Goal: Task Accomplishment & Management: Manage account settings

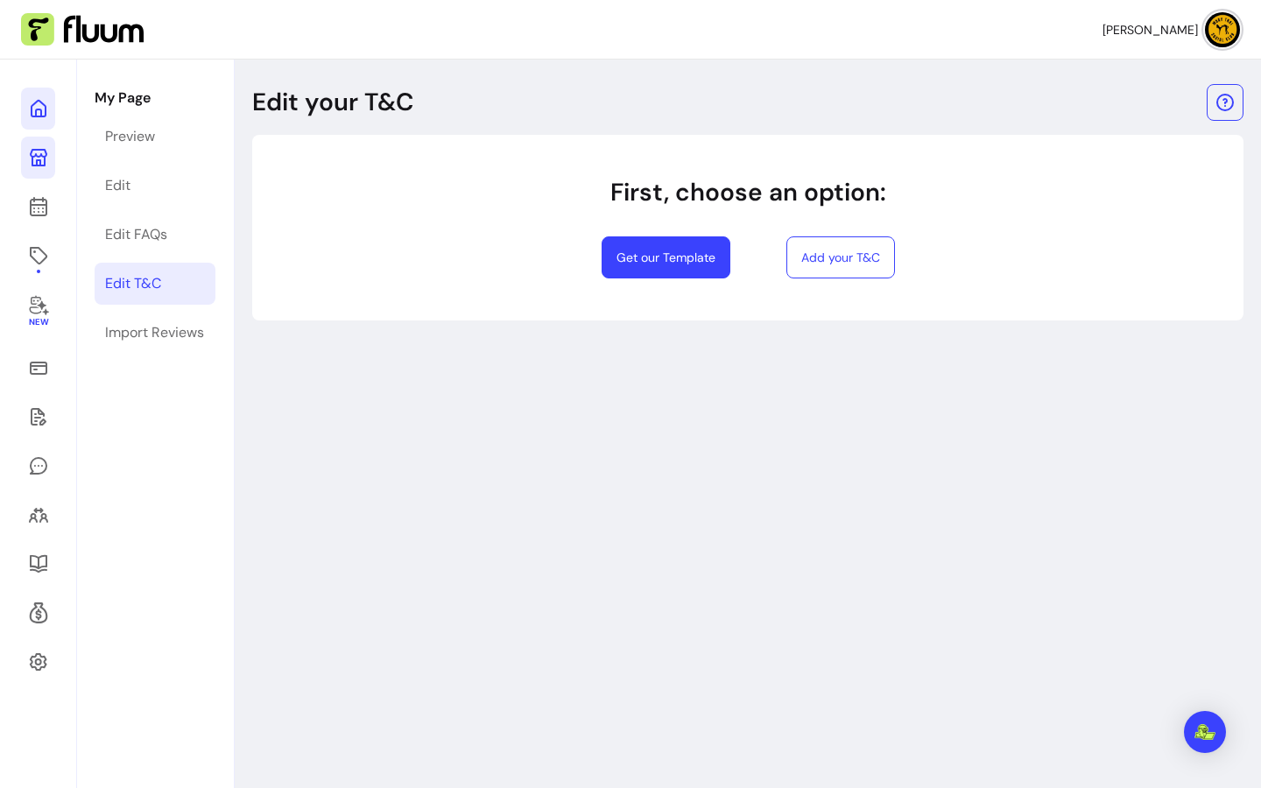
click at [36, 102] on icon at bounding box center [38, 108] width 21 height 21
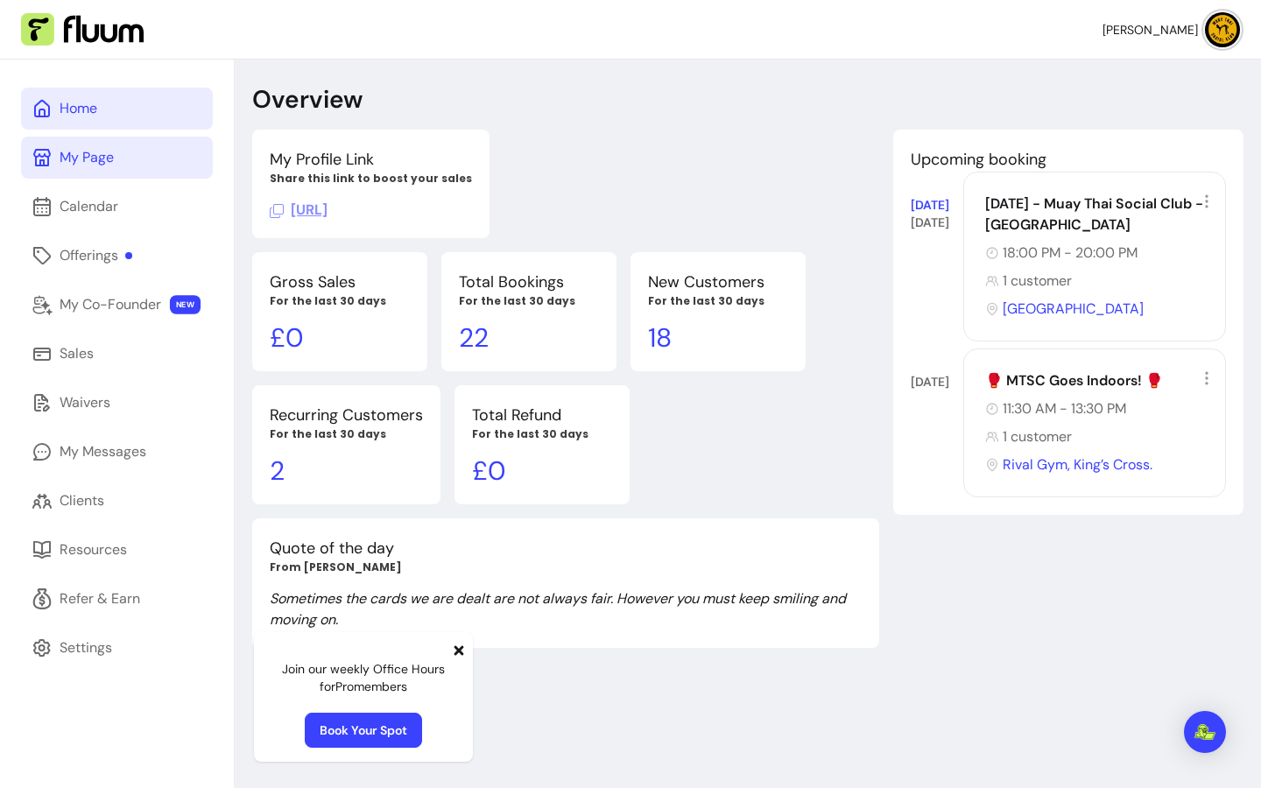
click at [98, 165] on div "My Page" at bounding box center [87, 157] width 54 height 21
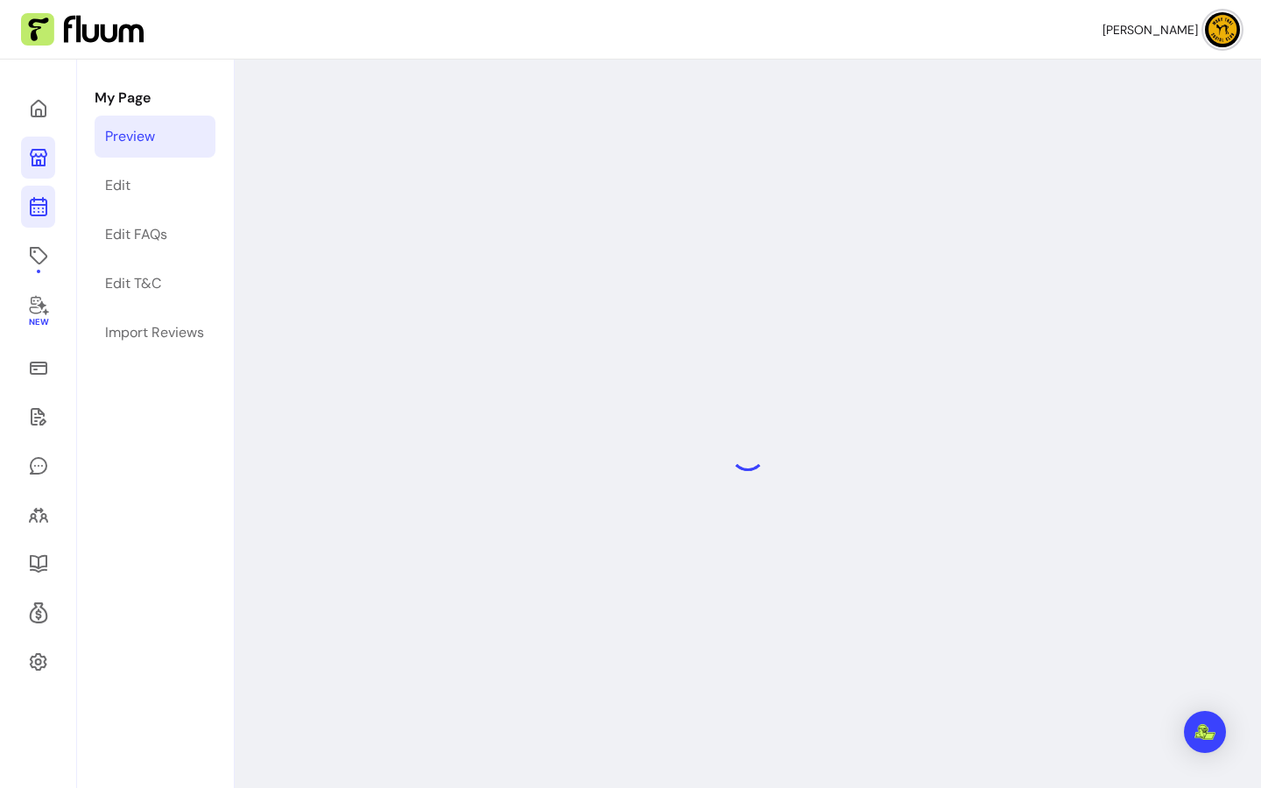
click at [42, 202] on icon at bounding box center [38, 206] width 21 height 21
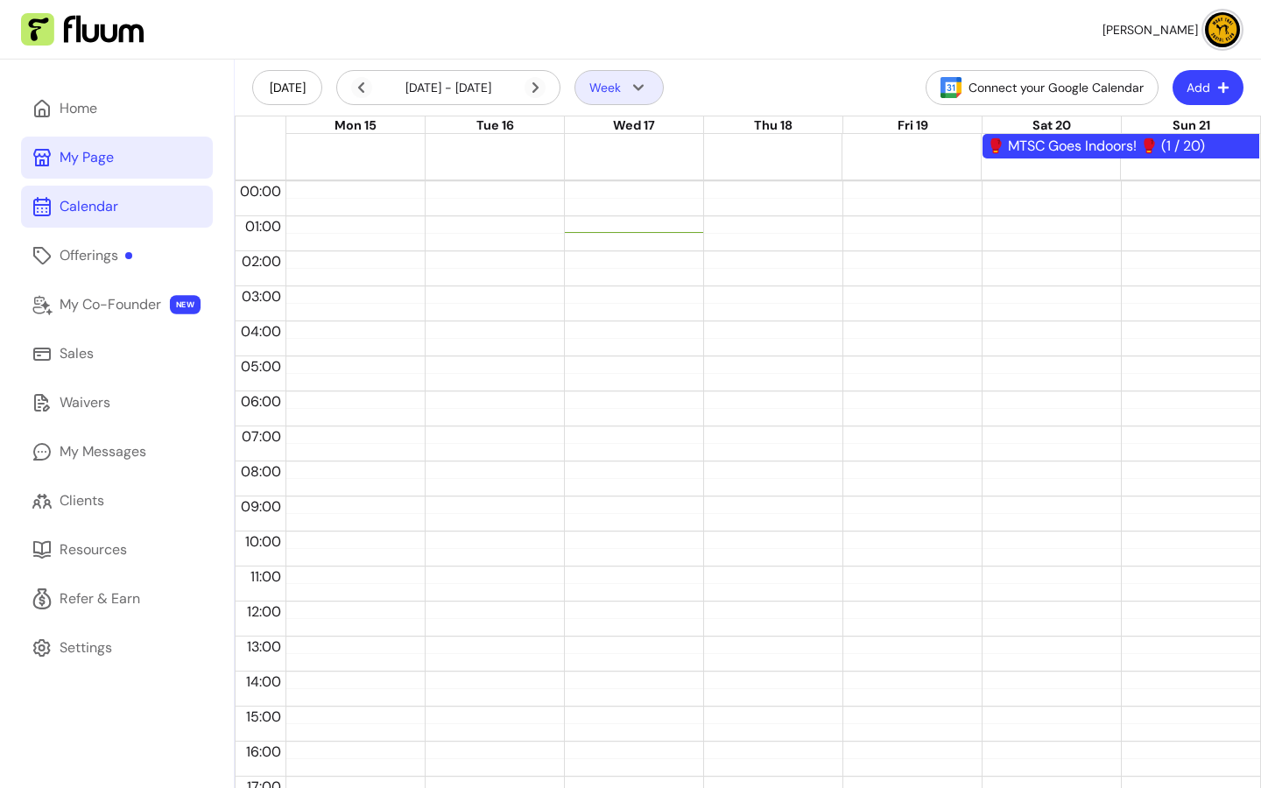
click at [647, 87] on icon "button" at bounding box center [638, 87] width 21 height 21
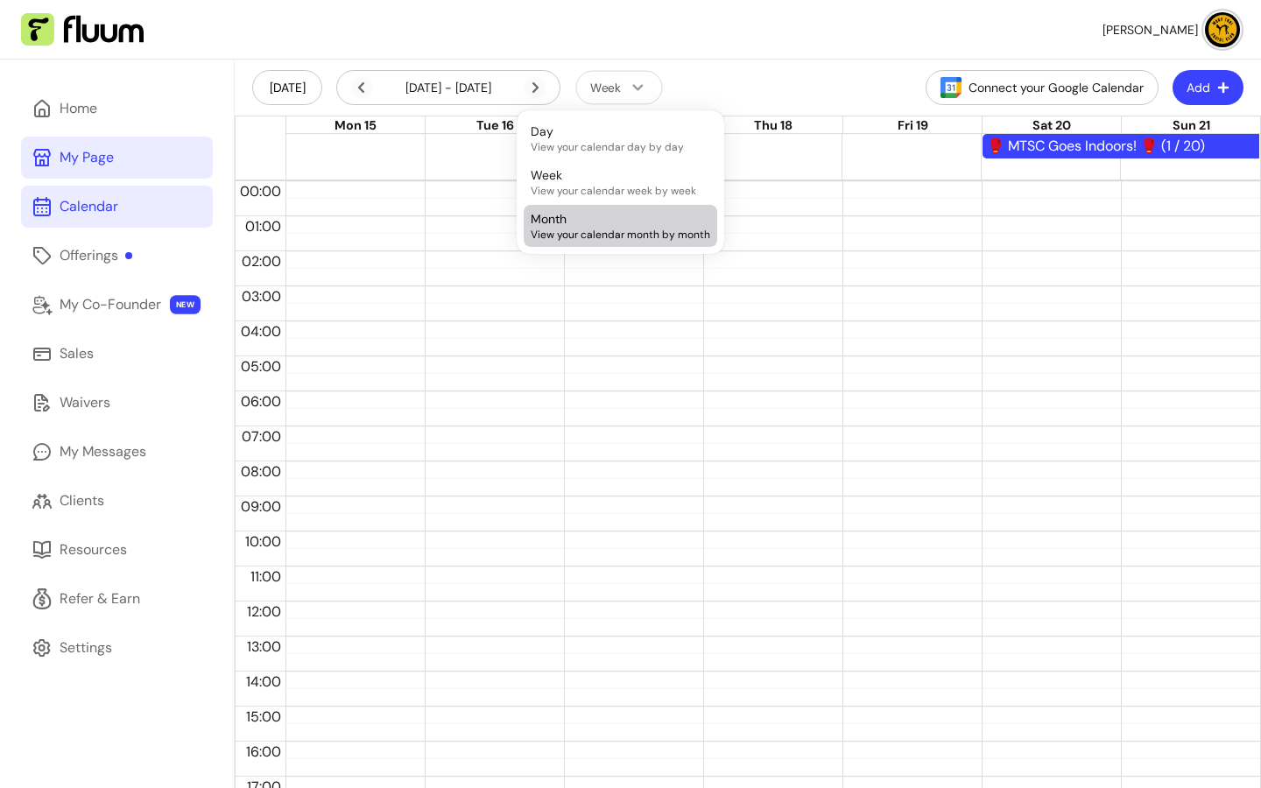
click at [635, 221] on div "Month View your calendar month by month" at bounding box center [621, 226] width 180 height 32
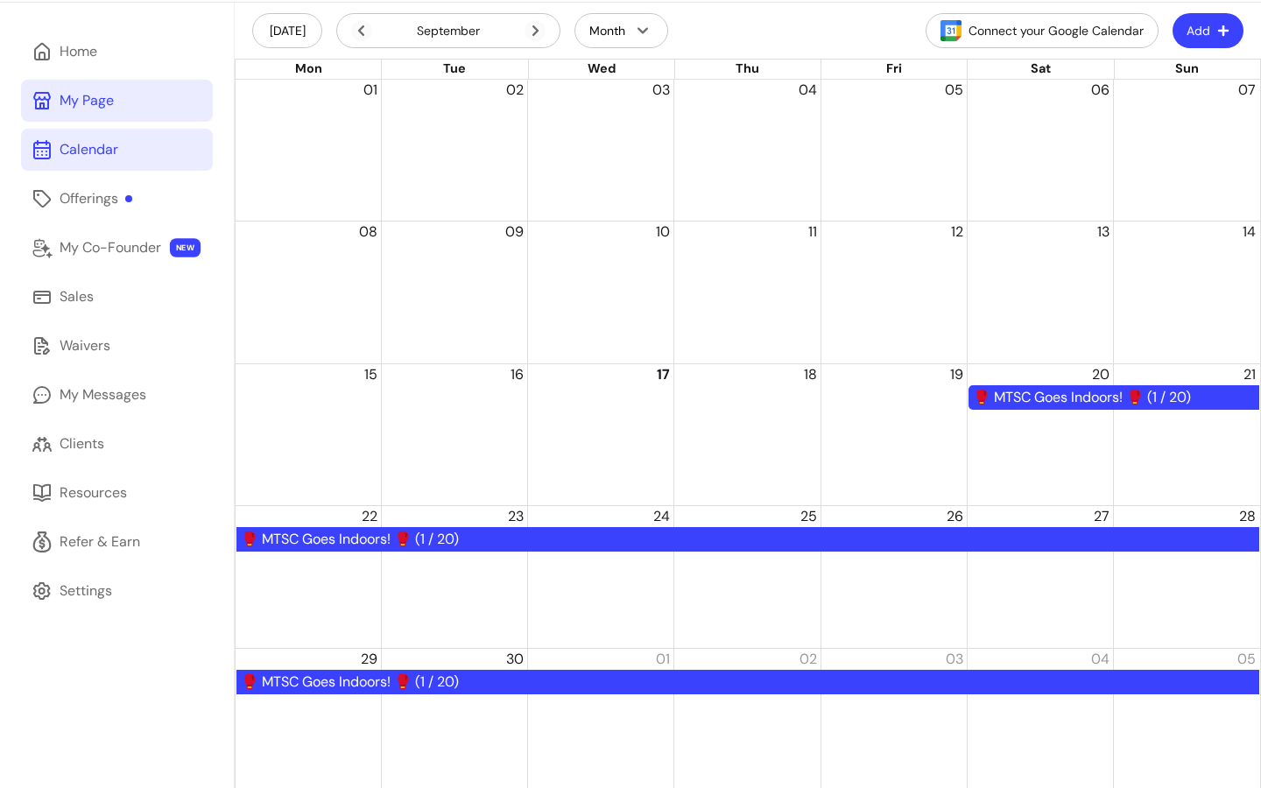
scroll to position [60, 0]
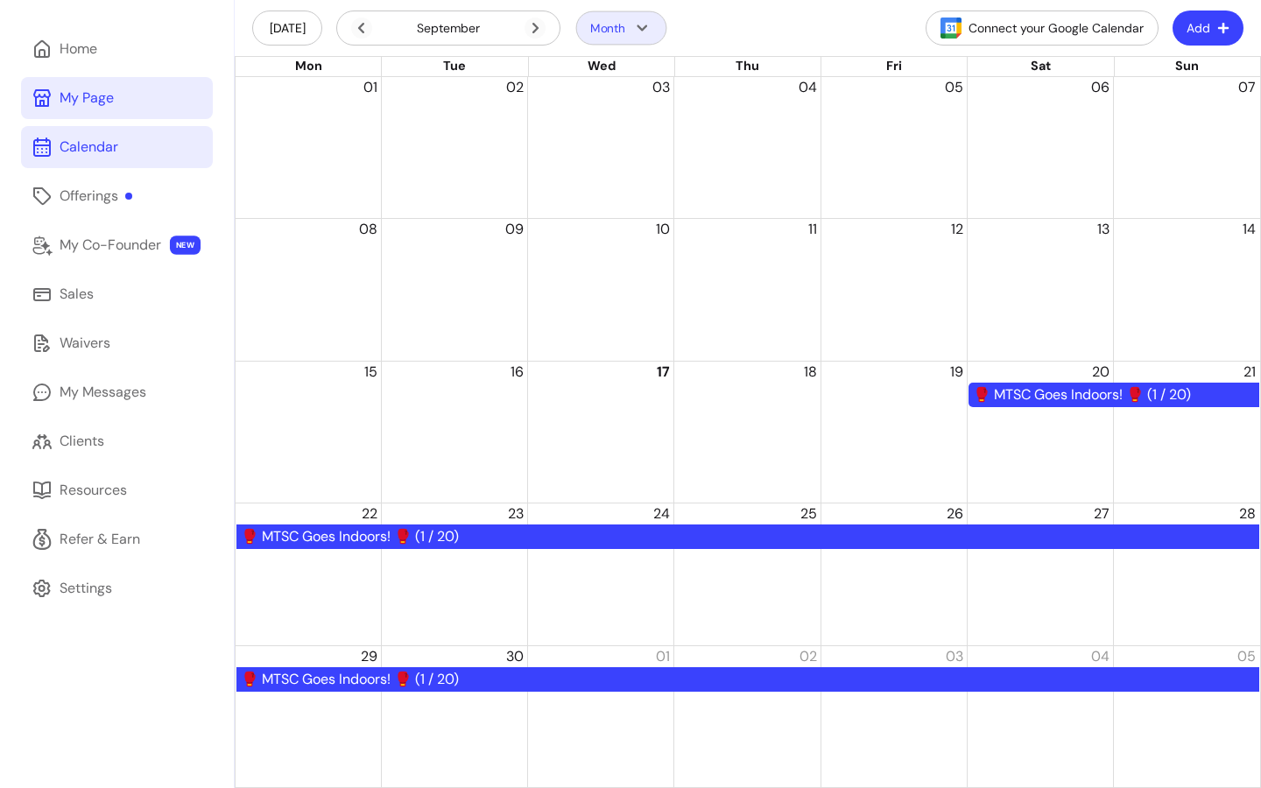
click at [622, 34] on button "Month" at bounding box center [621, 28] width 91 height 34
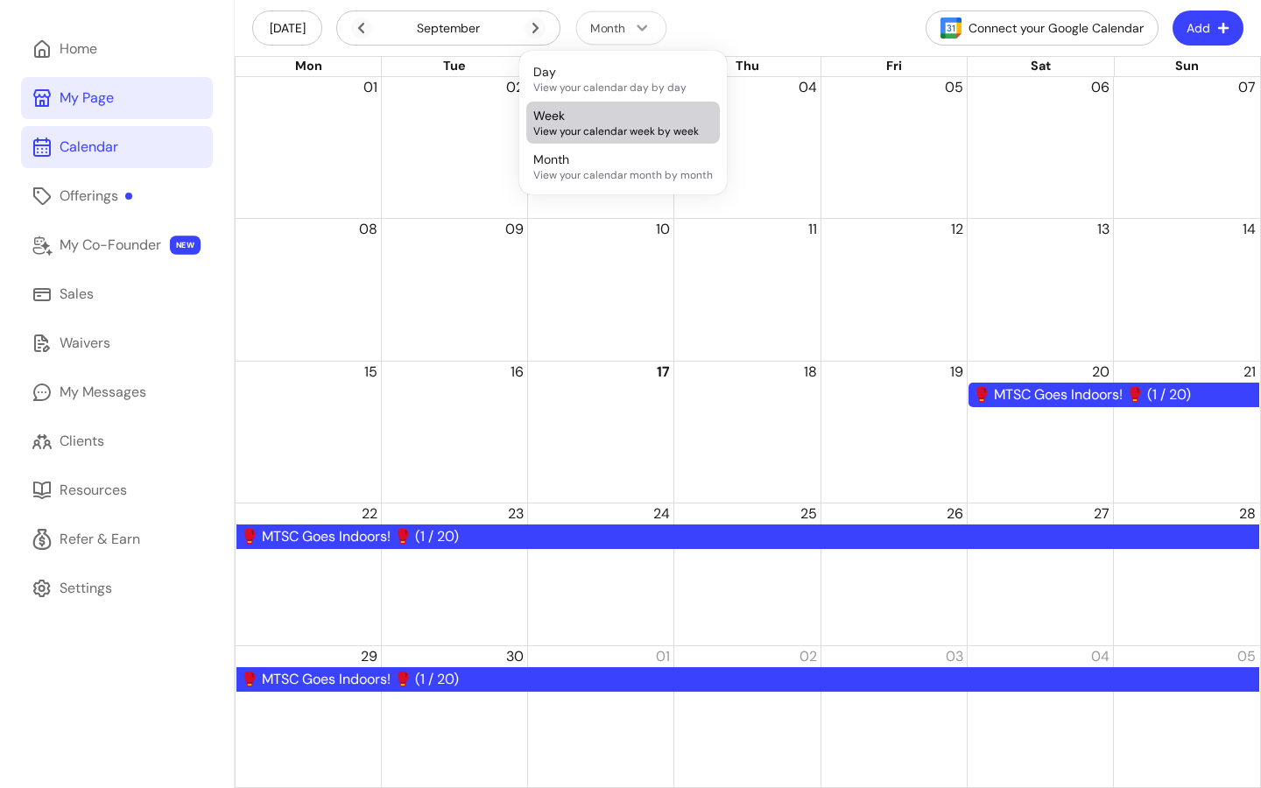
click at [624, 109] on div "Week View your calendar week by week" at bounding box center [623, 123] width 180 height 32
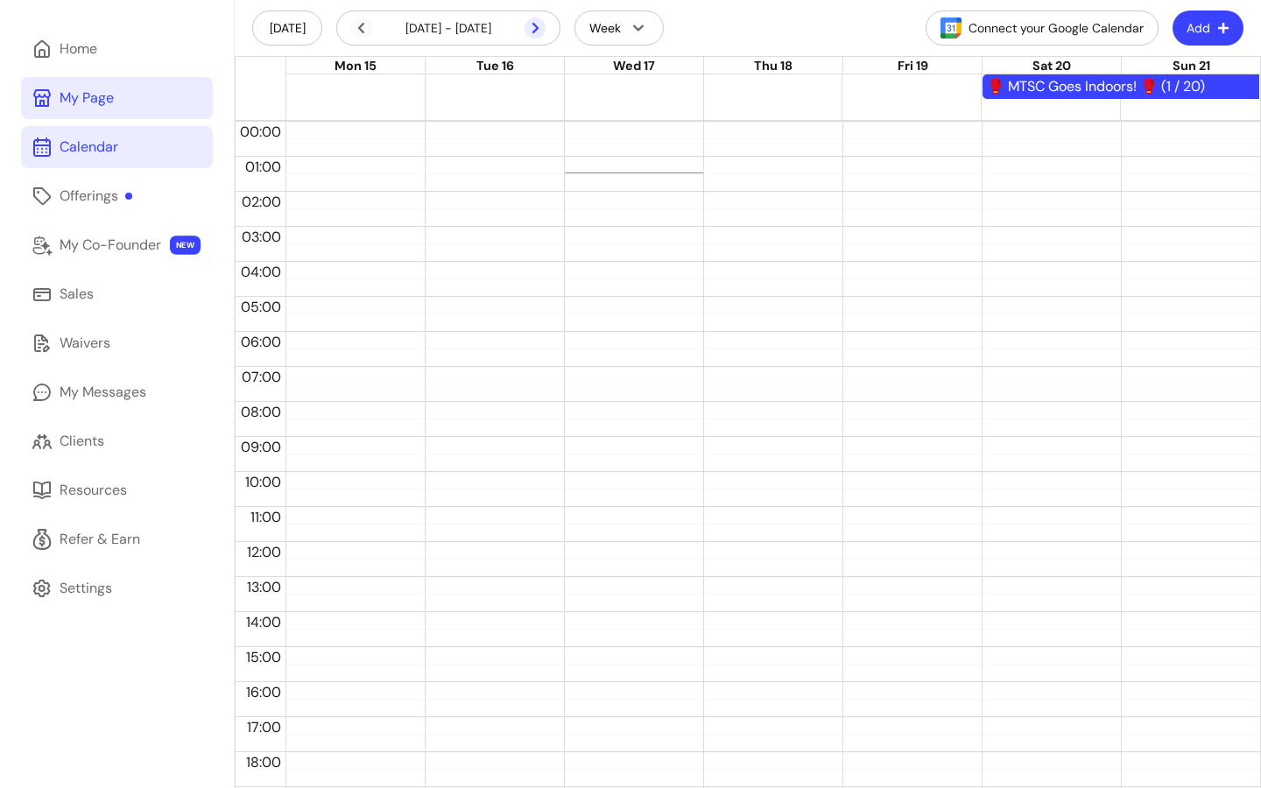
click at [530, 32] on icon at bounding box center [535, 28] width 21 height 21
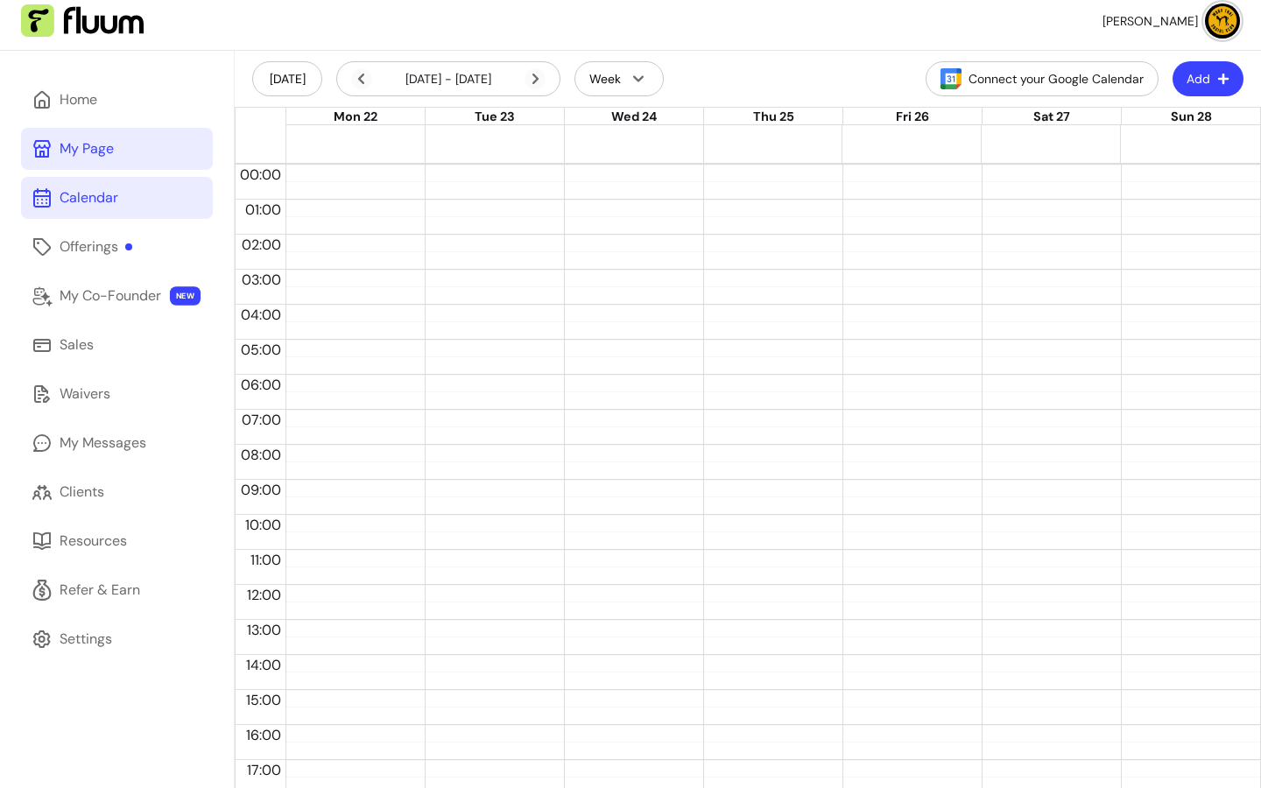
scroll to position [0, 0]
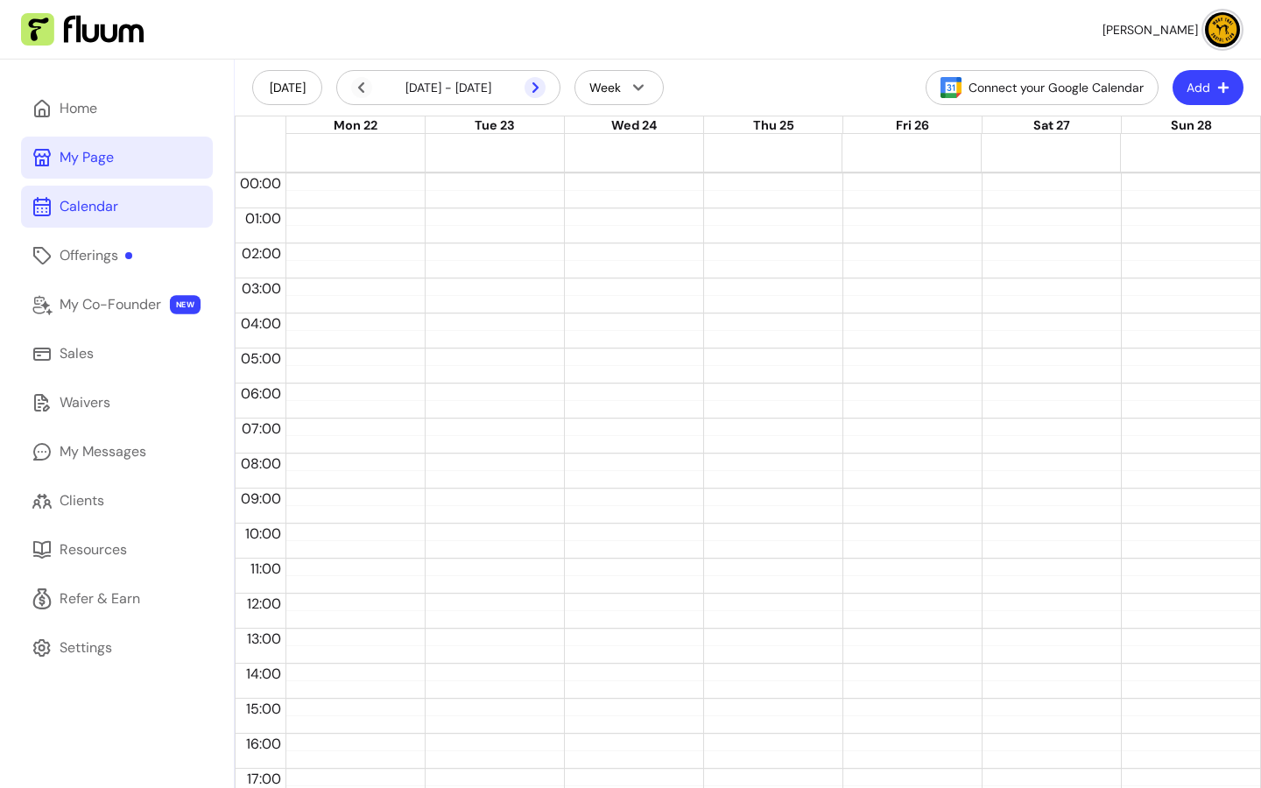
click at [537, 93] on icon at bounding box center [535, 87] width 21 height 21
click at [101, 203] on div "Calendar" at bounding box center [89, 206] width 59 height 21
click at [103, 158] on div "My Page" at bounding box center [87, 157] width 54 height 21
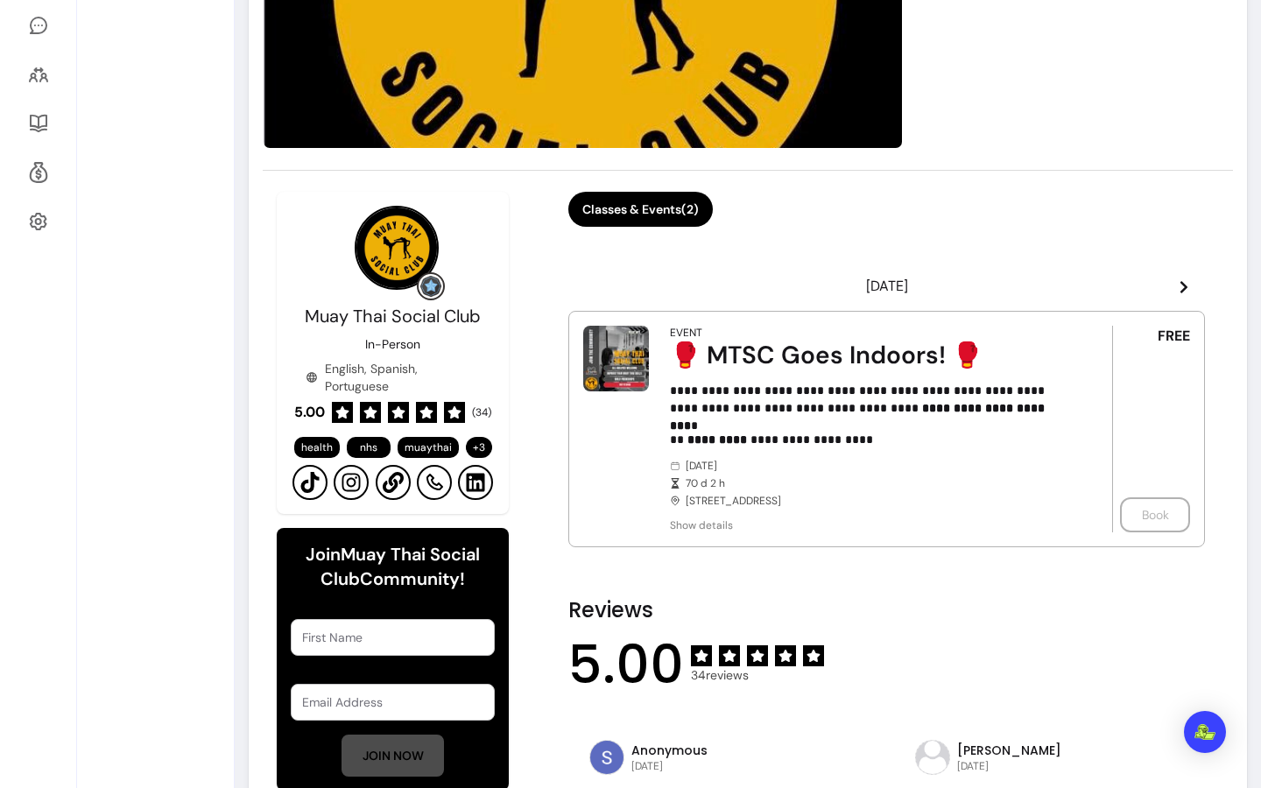
scroll to position [578, 0]
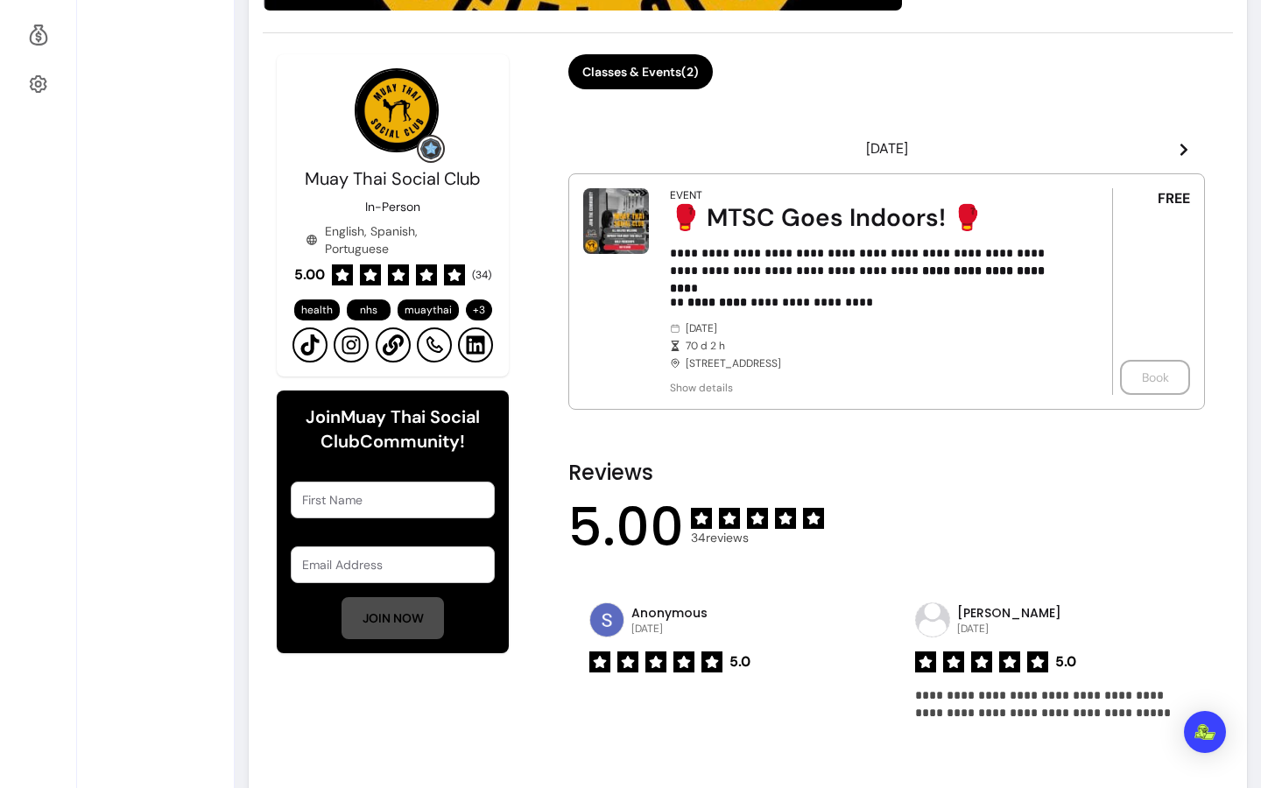
click at [1126, 260] on div "FREE Book" at bounding box center [1151, 291] width 78 height 207
click at [757, 215] on div "🥊 MTSC Goes Indoors! 🥊" at bounding box center [866, 218] width 393 height 32
click at [637, 189] on img at bounding box center [616, 221] width 66 height 66
click at [583, 207] on img at bounding box center [616, 221] width 66 height 66
click at [1158, 190] on span "FREE" at bounding box center [1174, 198] width 32 height 21
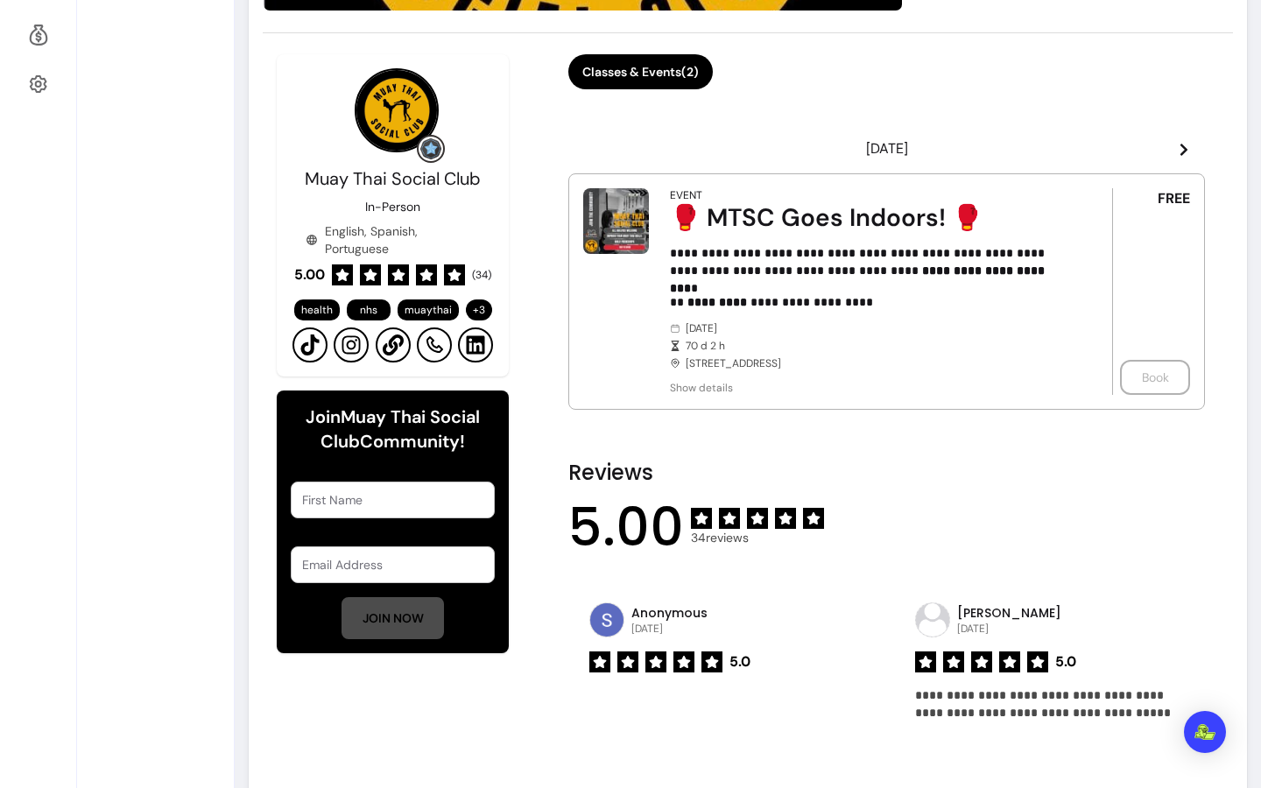
click at [957, 245] on p "**********" at bounding box center [862, 261] width 384 height 35
click at [849, 222] on div "🥊 MTSC Goes Indoors! 🥊" at bounding box center [866, 218] width 393 height 32
click at [667, 205] on article "**********" at bounding box center [886, 291] width 637 height 236
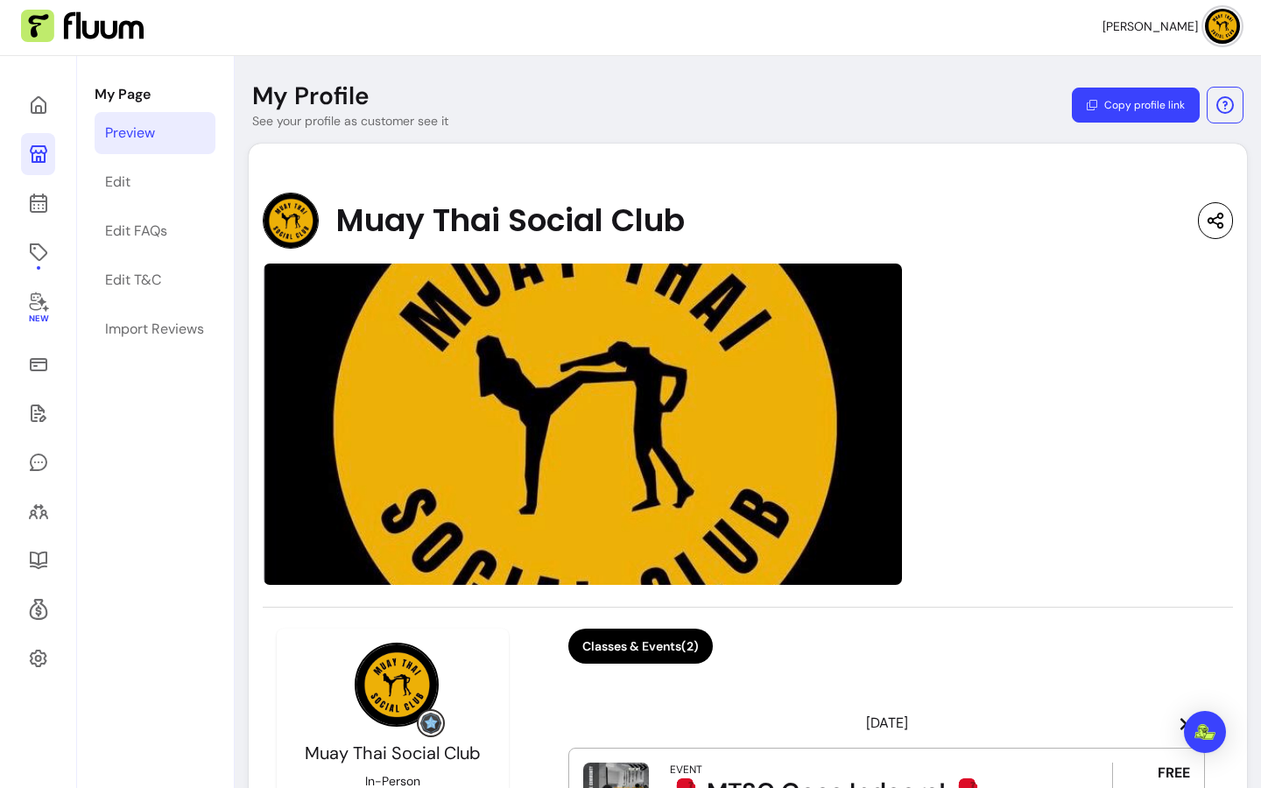
scroll to position [0, 0]
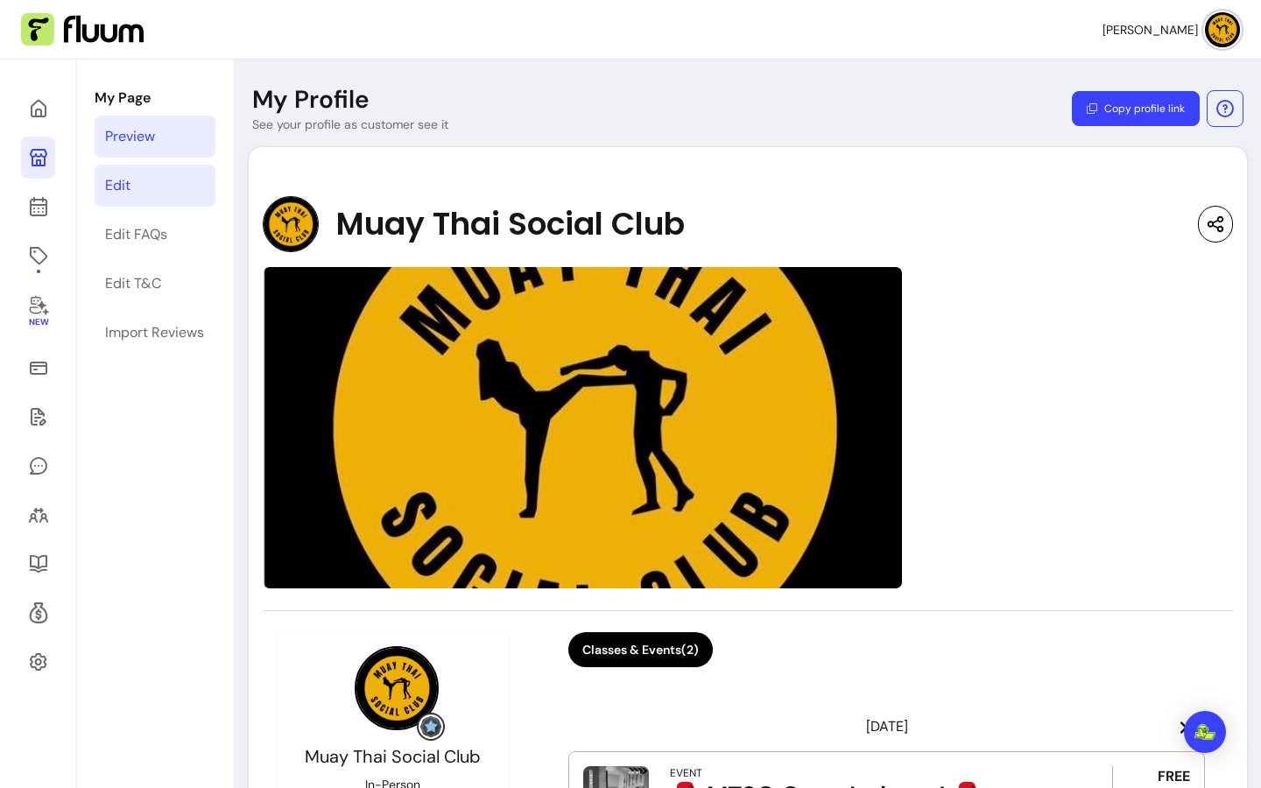
click at [134, 190] on link "Edit" at bounding box center [155, 186] width 121 height 42
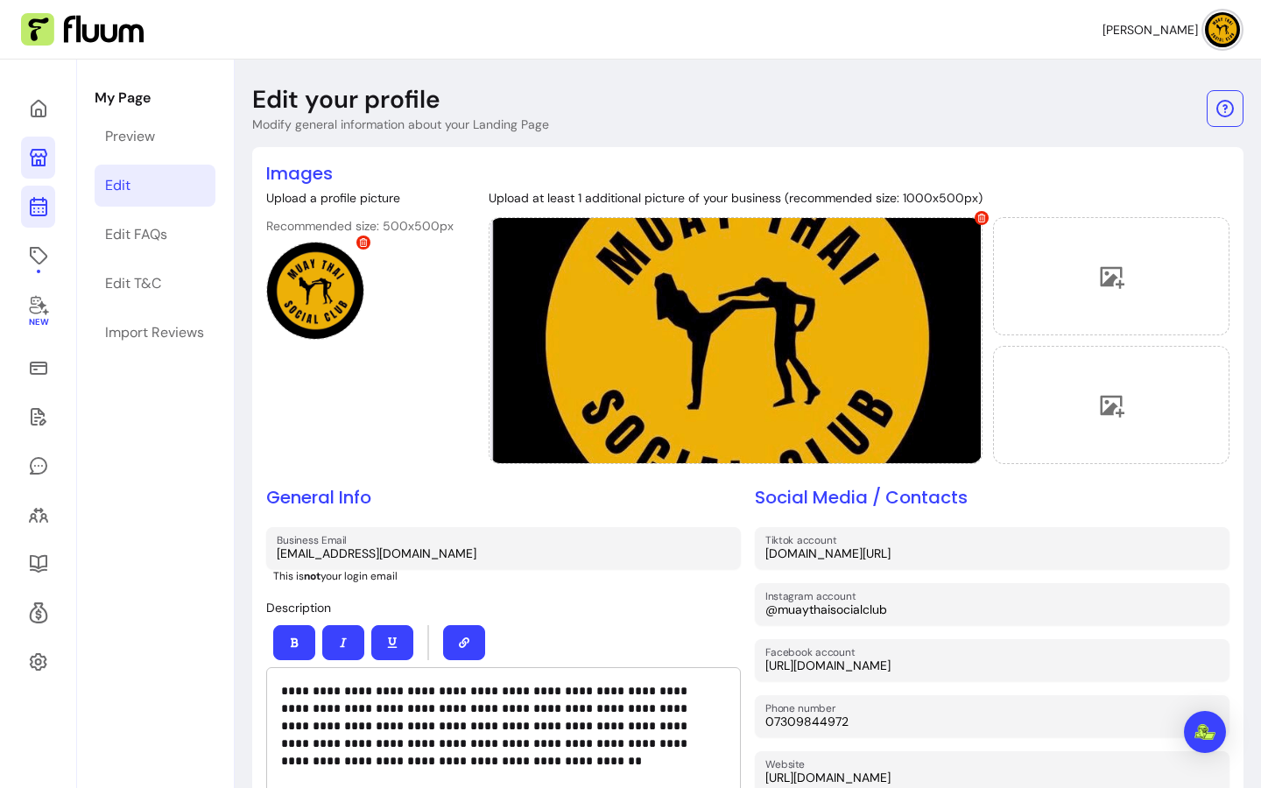
click at [46, 214] on icon at bounding box center [38, 137] width 297 height 250
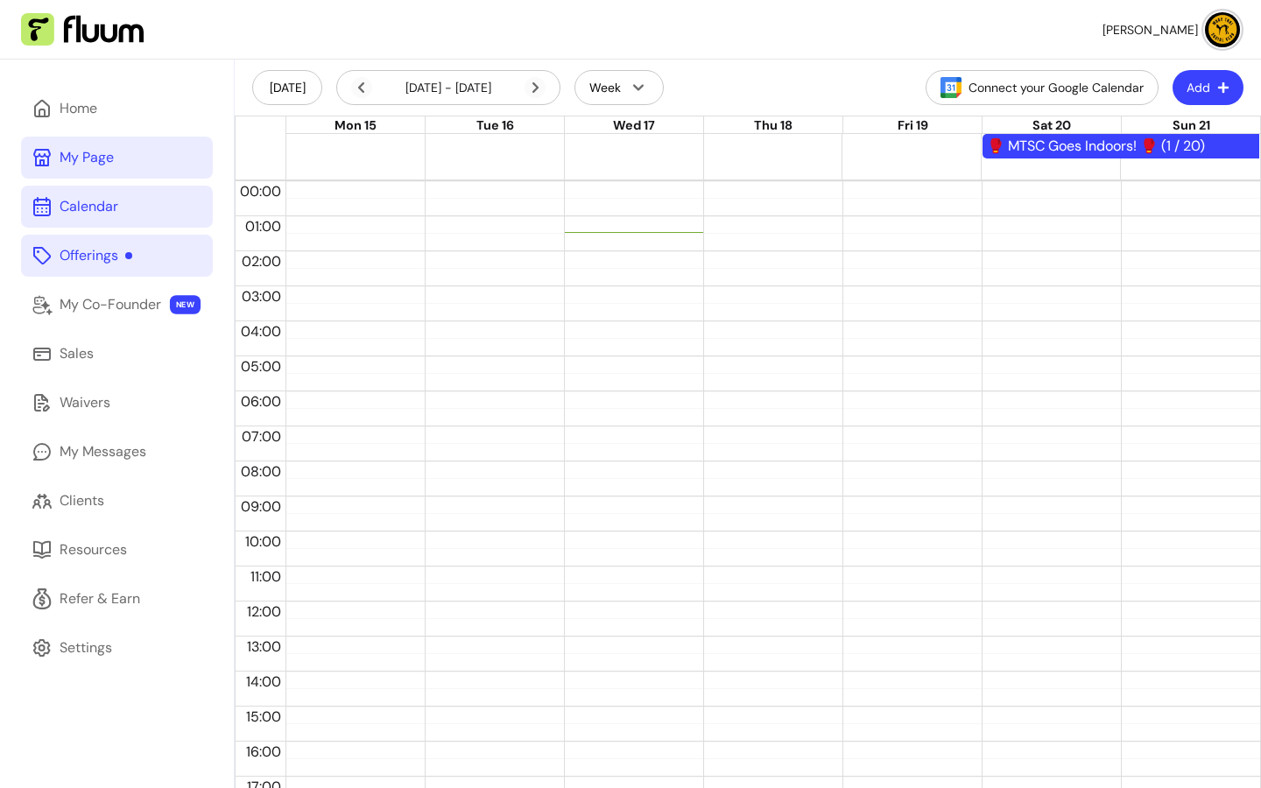
click at [125, 254] on div "Offerings" at bounding box center [96, 255] width 73 height 21
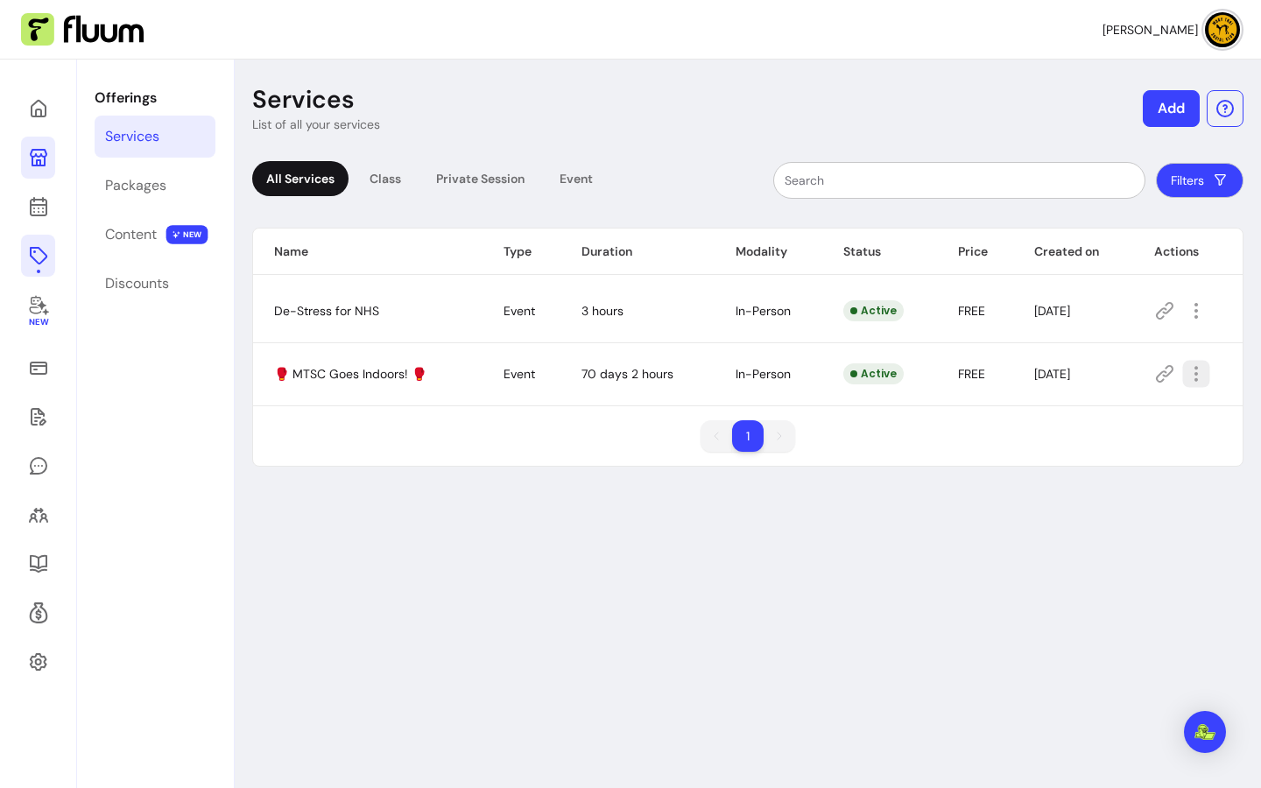
click at [1190, 377] on icon "button" at bounding box center [1197, 374] width 20 height 20
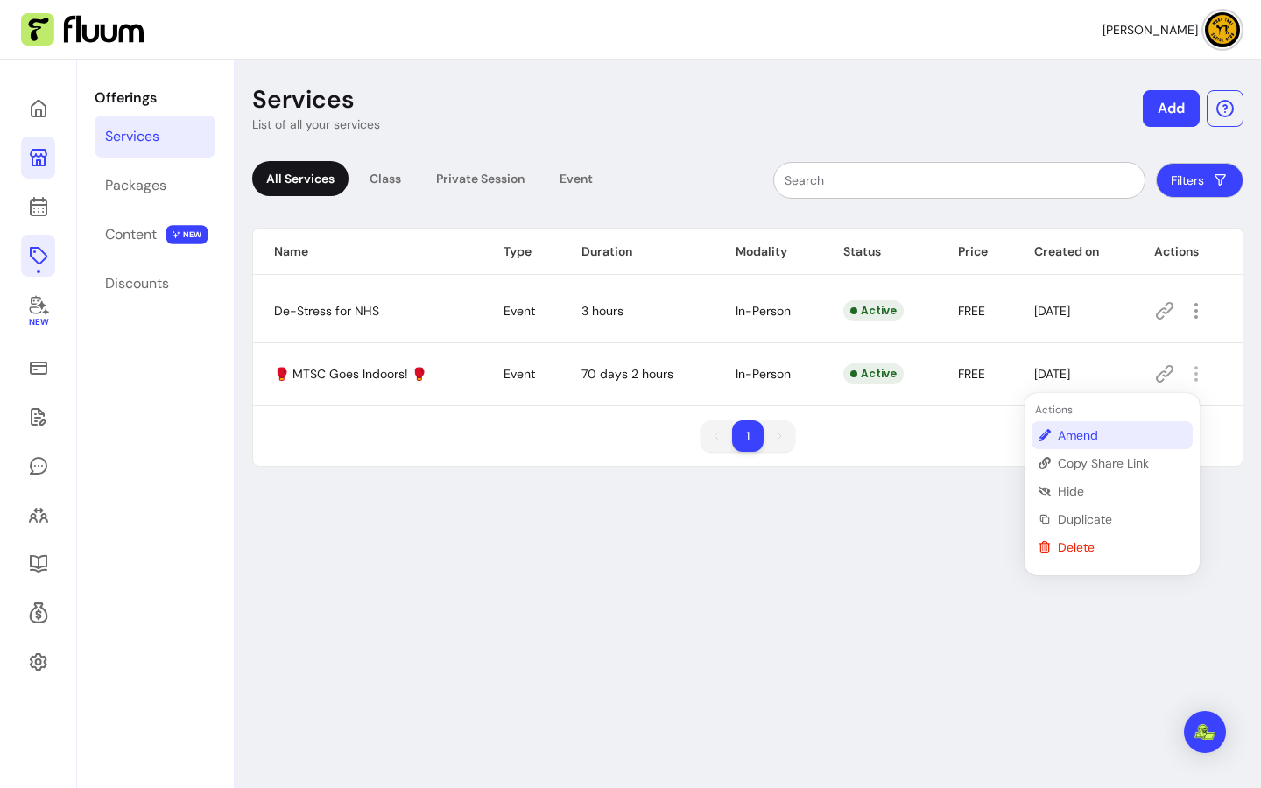
click at [1115, 436] on span "Amend" at bounding box center [1122, 435] width 128 height 18
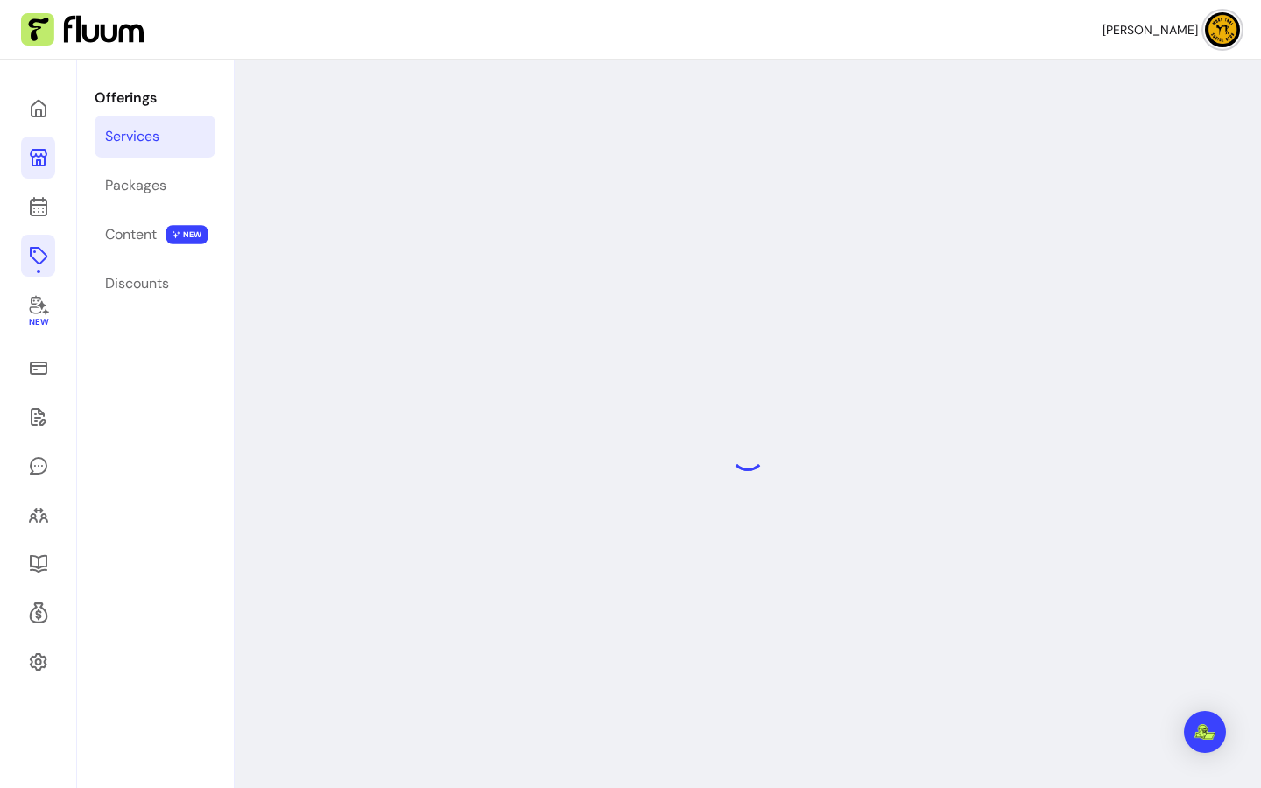
select select "***"
select select "**********"
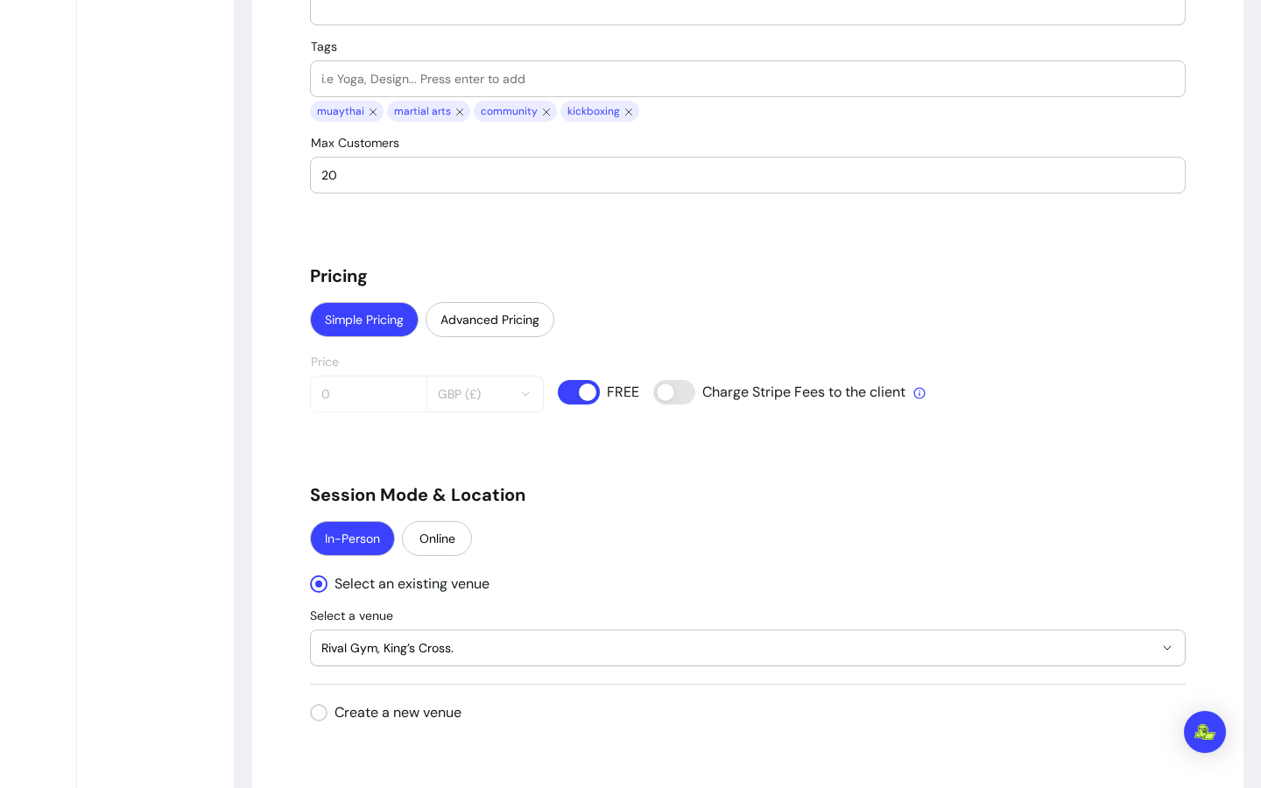
scroll to position [1408, 0]
click at [362, 382] on div "Price 0 GBP (£)" at bounding box center [427, 383] width 234 height 58
click at [397, 402] on div at bounding box center [368, 393] width 95 height 35
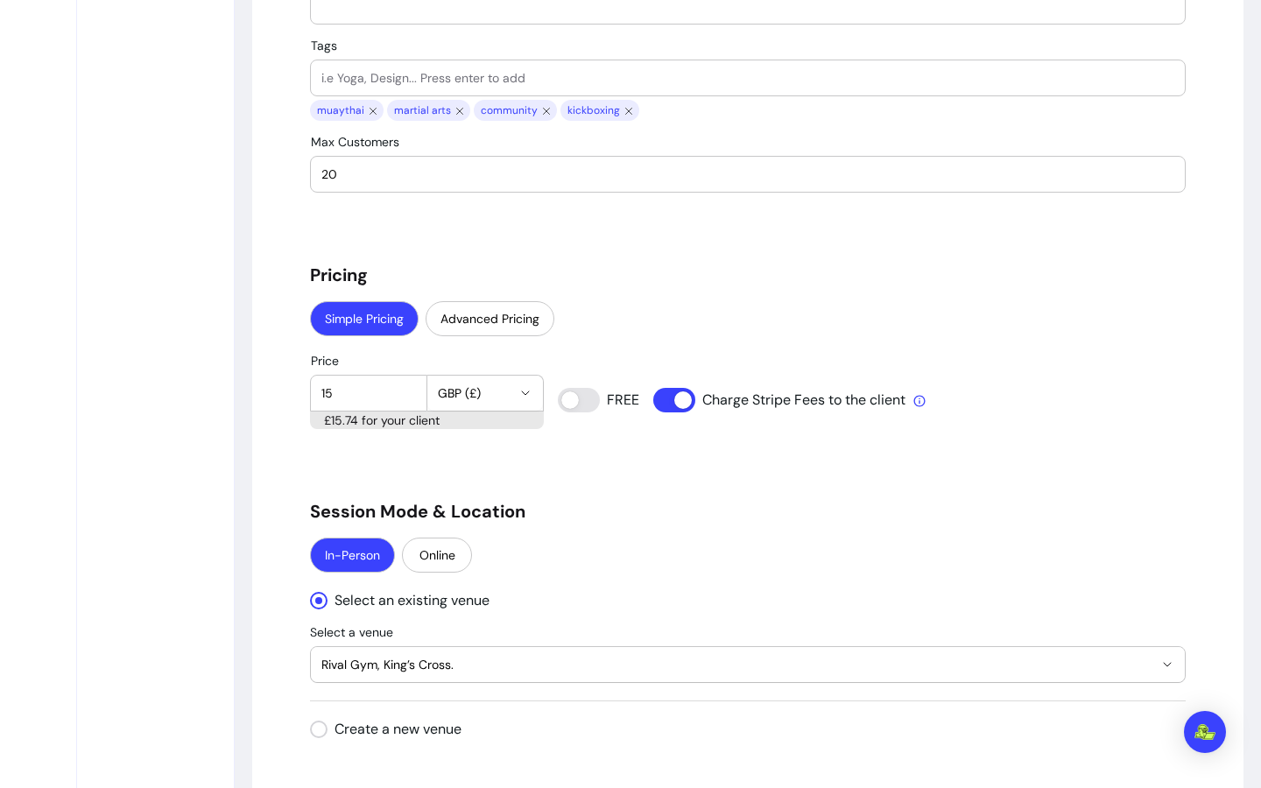
type input "15"
click at [555, 488] on div "**********" at bounding box center [748, 224] width 876 height 2962
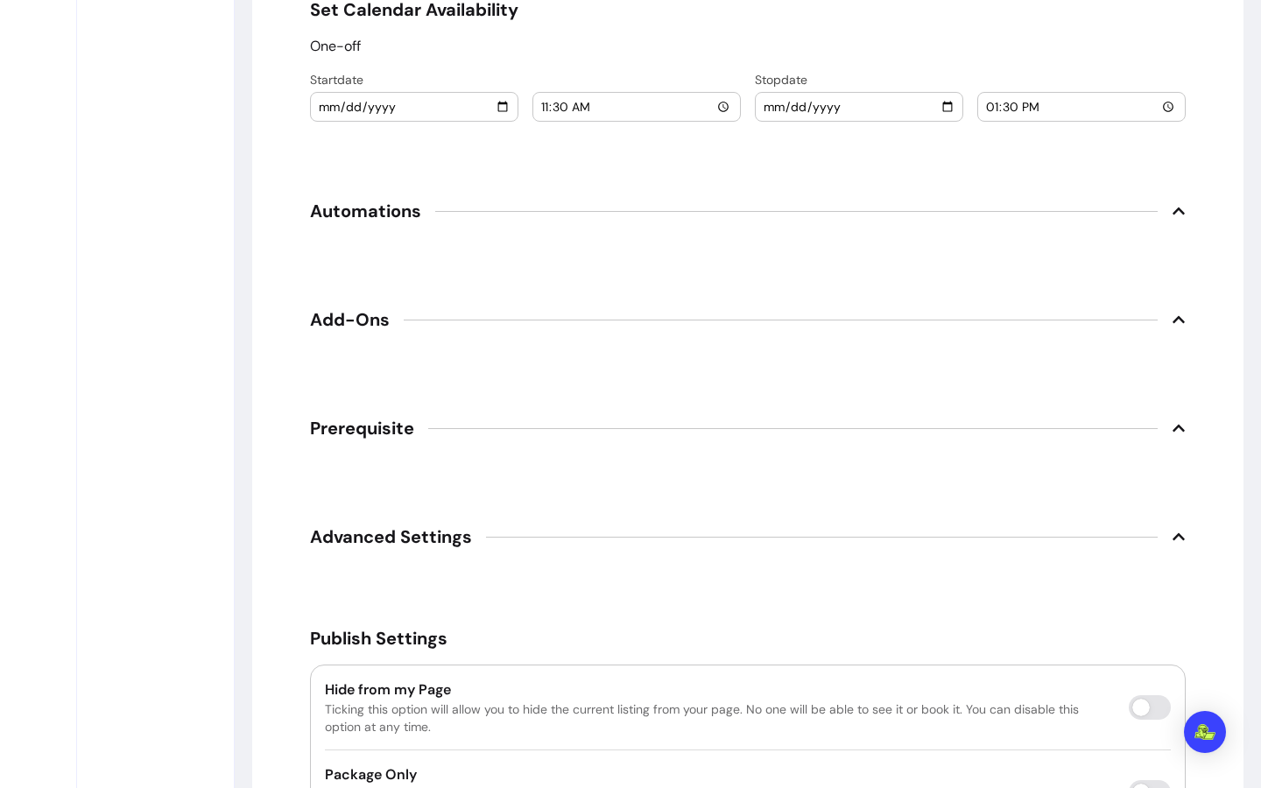
scroll to position [2220, 0]
click at [1161, 207] on span "Automations" at bounding box center [748, 212] width 876 height 39
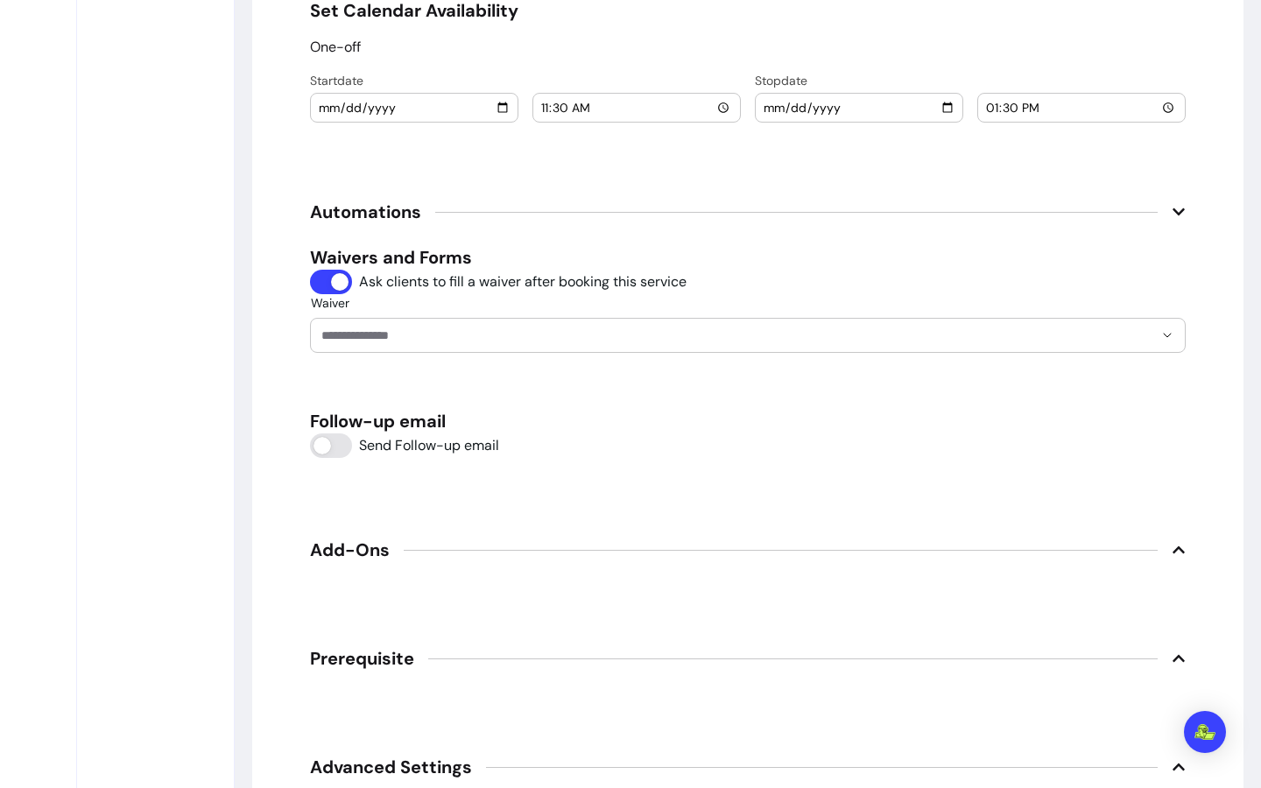
click at [1172, 547] on icon at bounding box center [1179, 550] width 14 height 14
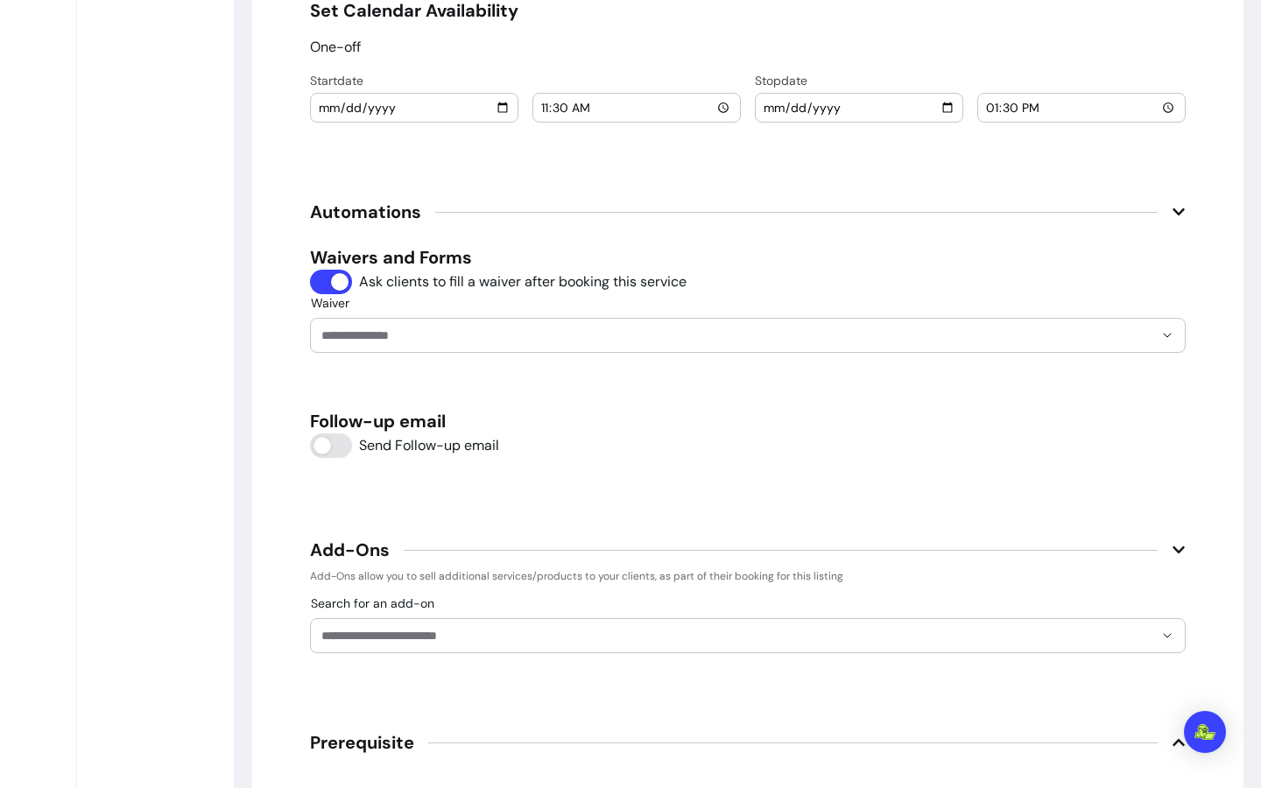
click at [1172, 546] on icon at bounding box center [1179, 550] width 14 height 14
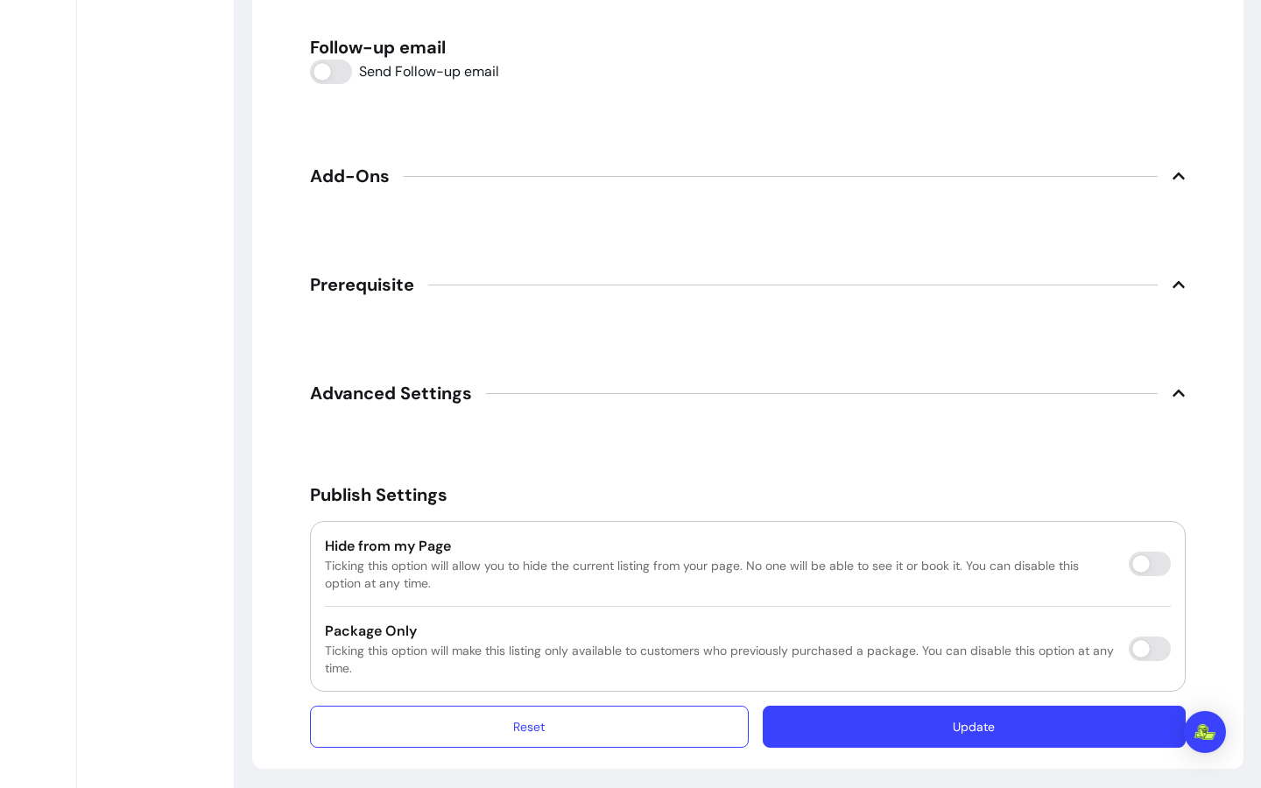
scroll to position [2598, 0]
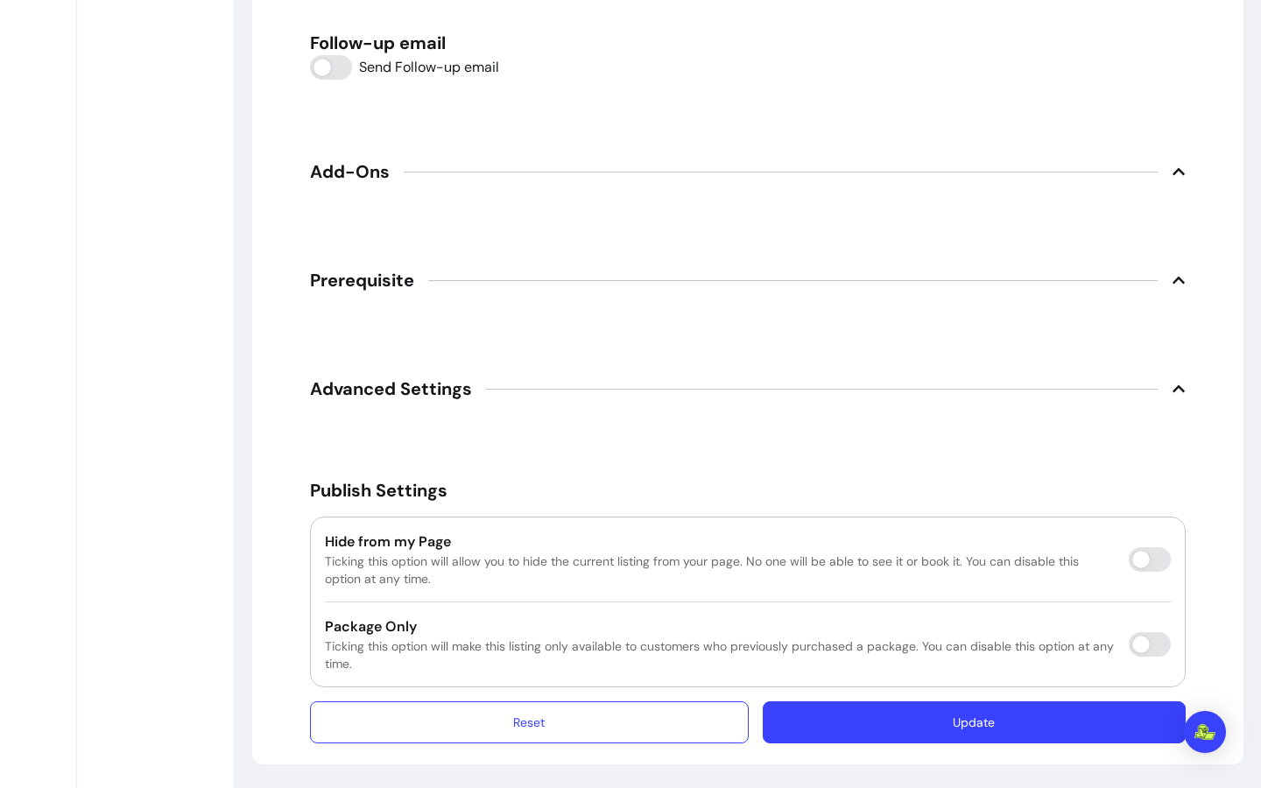
click at [1147, 271] on span "Prerequisite" at bounding box center [748, 280] width 876 height 39
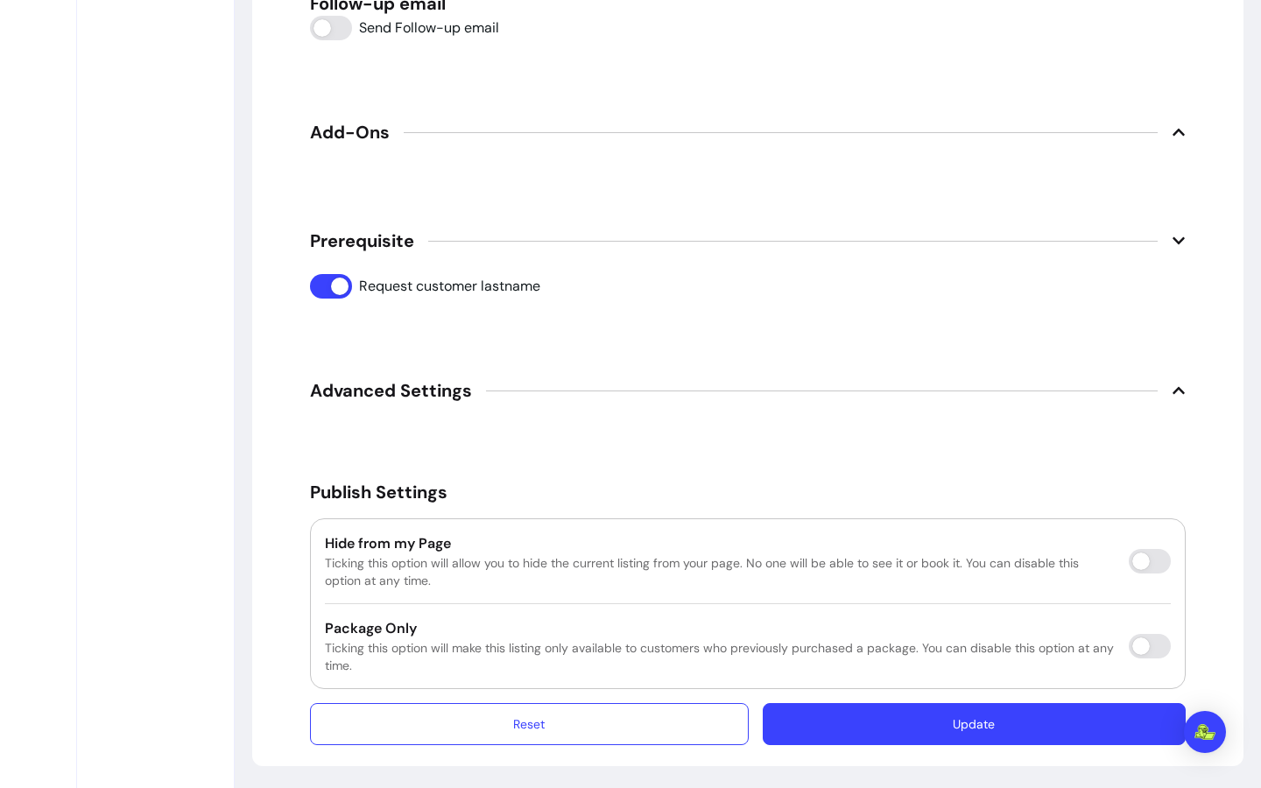
scroll to position [2638, 0]
click at [1170, 395] on span "Advanced Settings" at bounding box center [748, 389] width 876 height 39
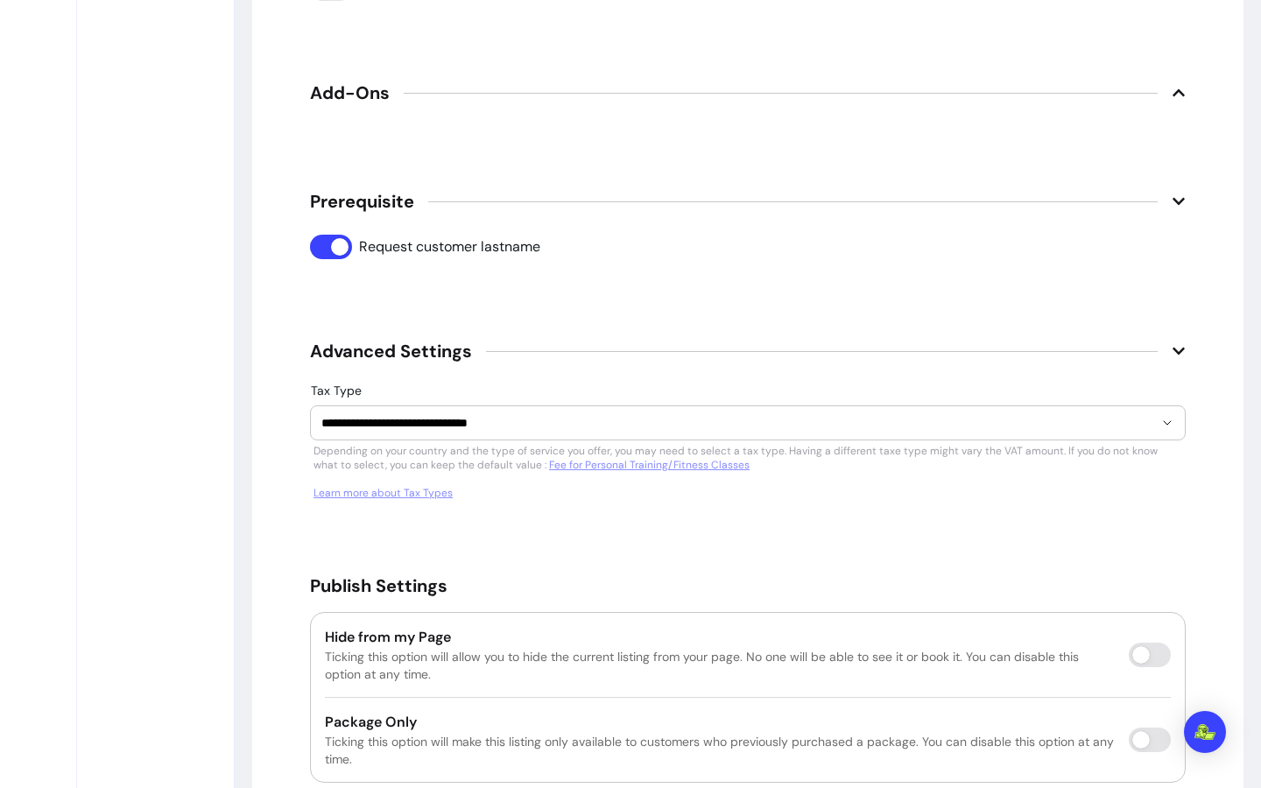
scroll to position [2772, 0]
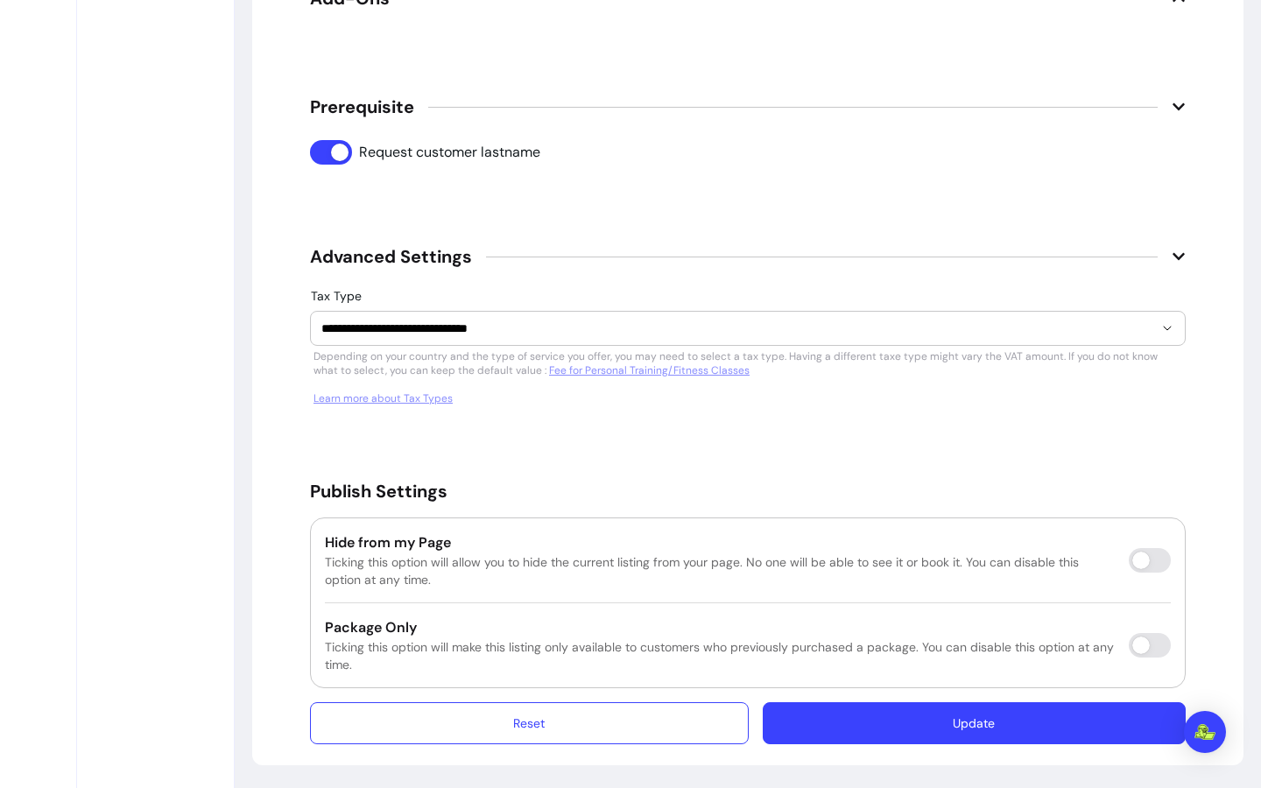
click at [940, 729] on button "Update" at bounding box center [974, 723] width 423 height 42
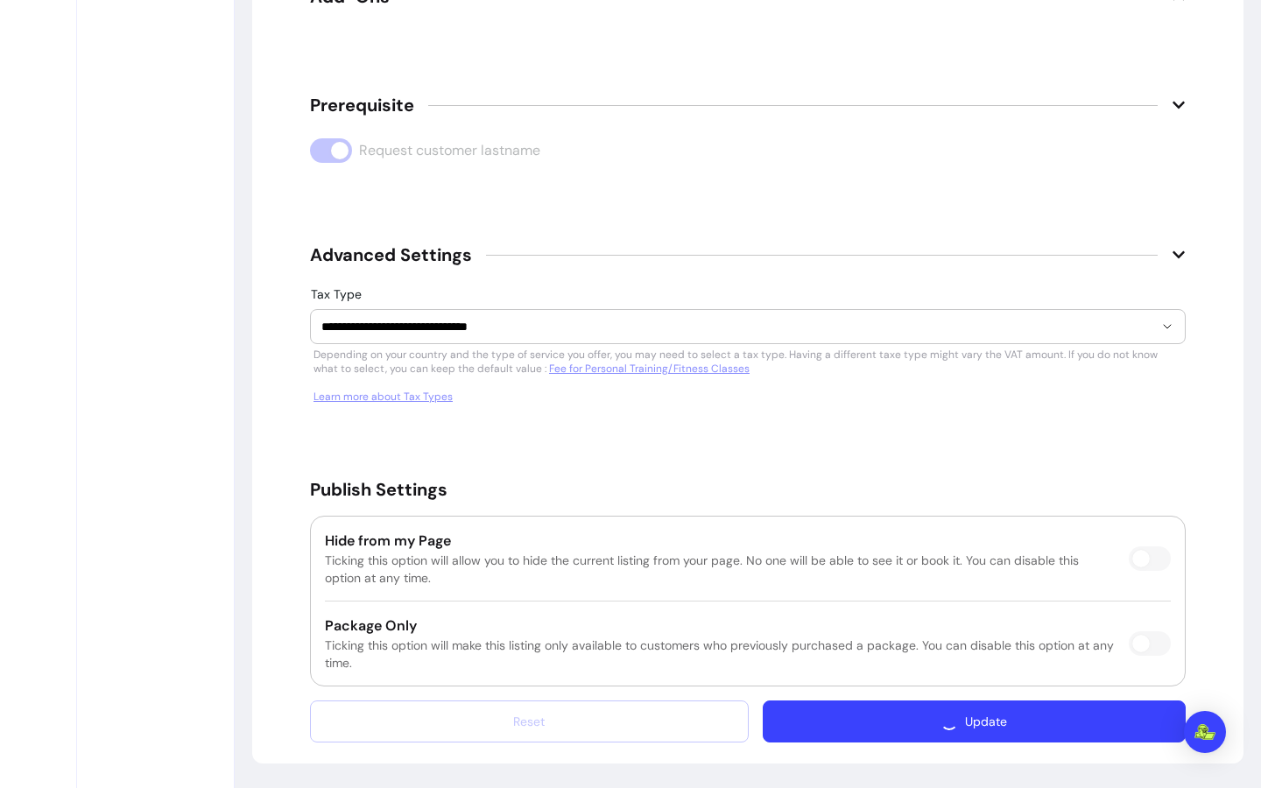
scroll to position [2734, 0]
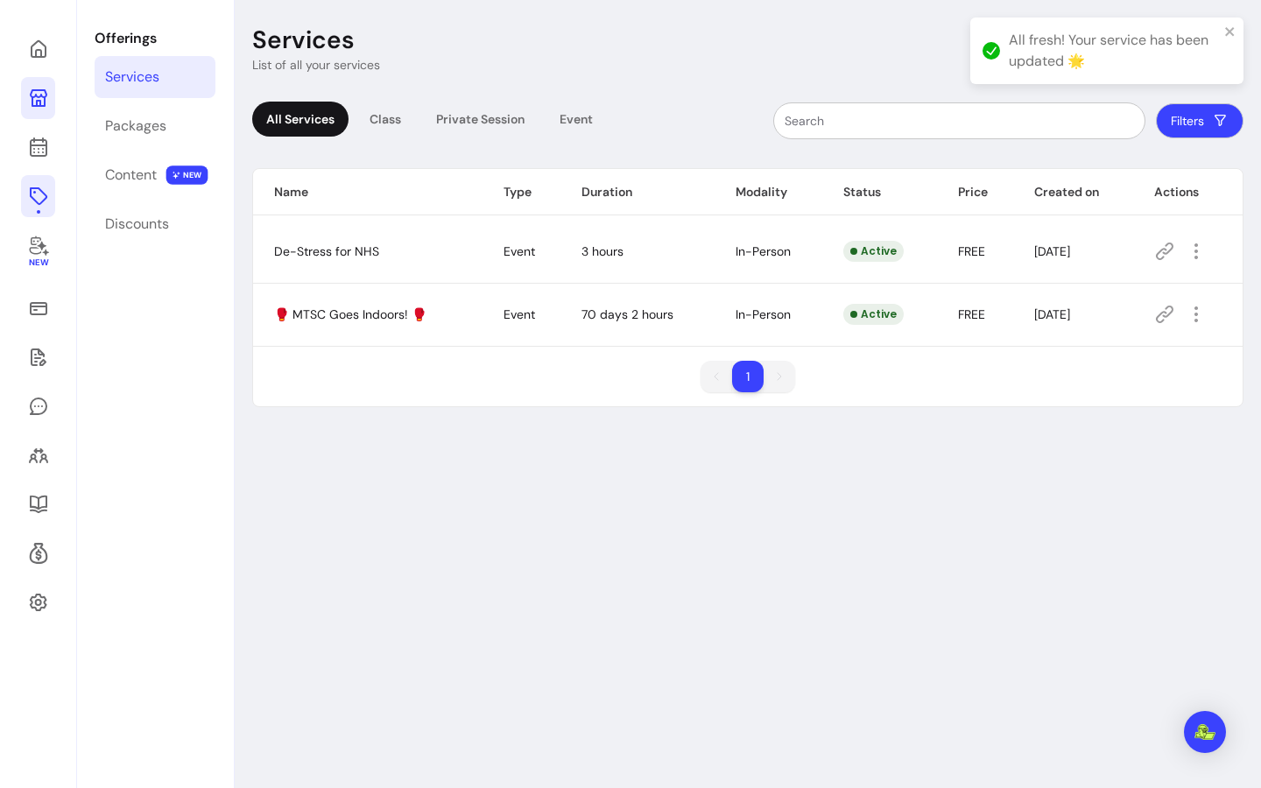
scroll to position [60, 0]
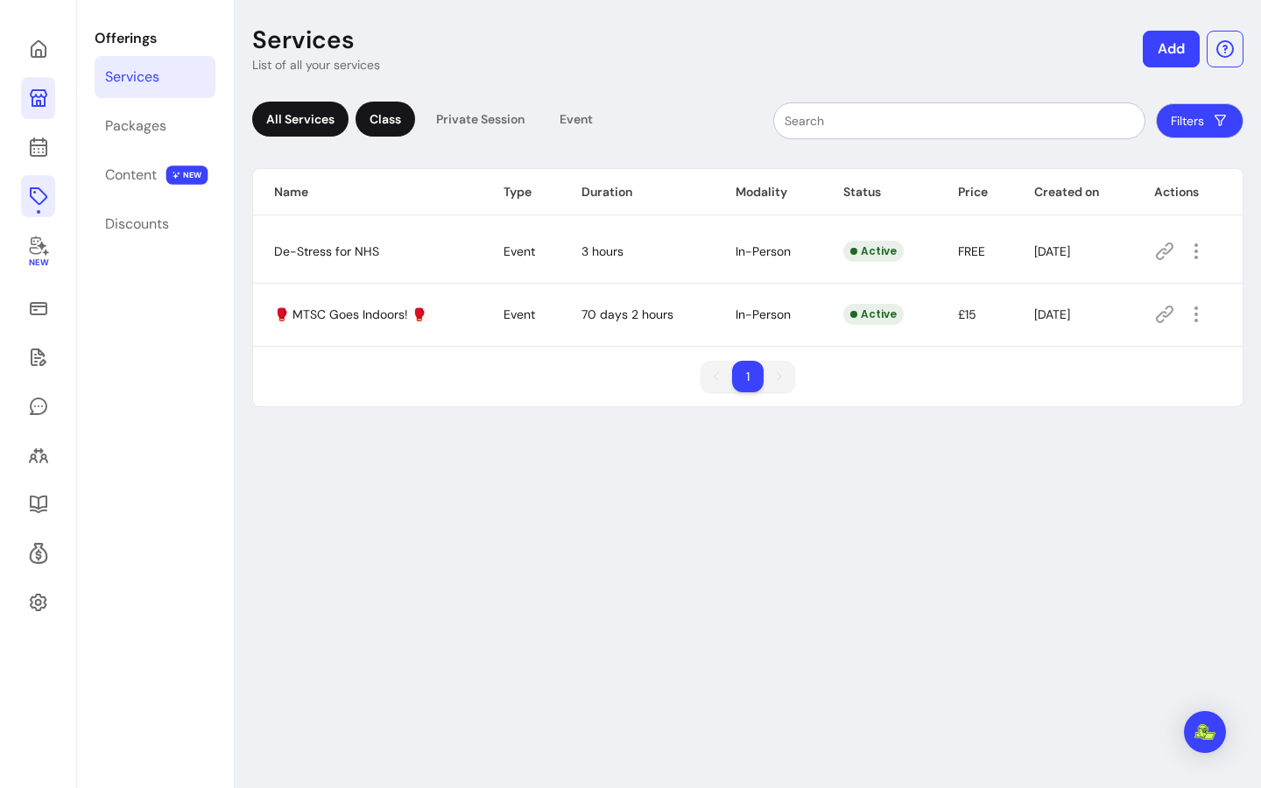
click at [394, 118] on div "Class" at bounding box center [386, 119] width 60 height 35
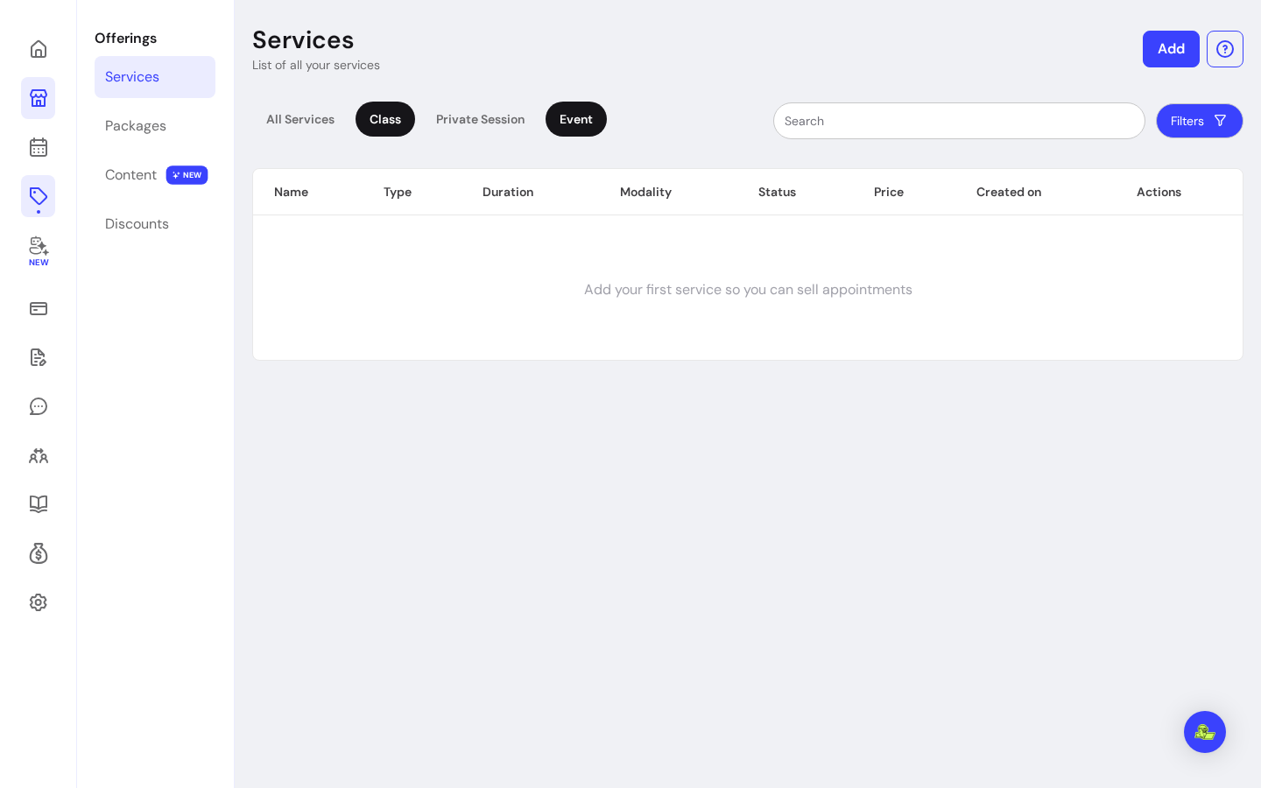
click at [595, 117] on div "Event" at bounding box center [576, 119] width 61 height 35
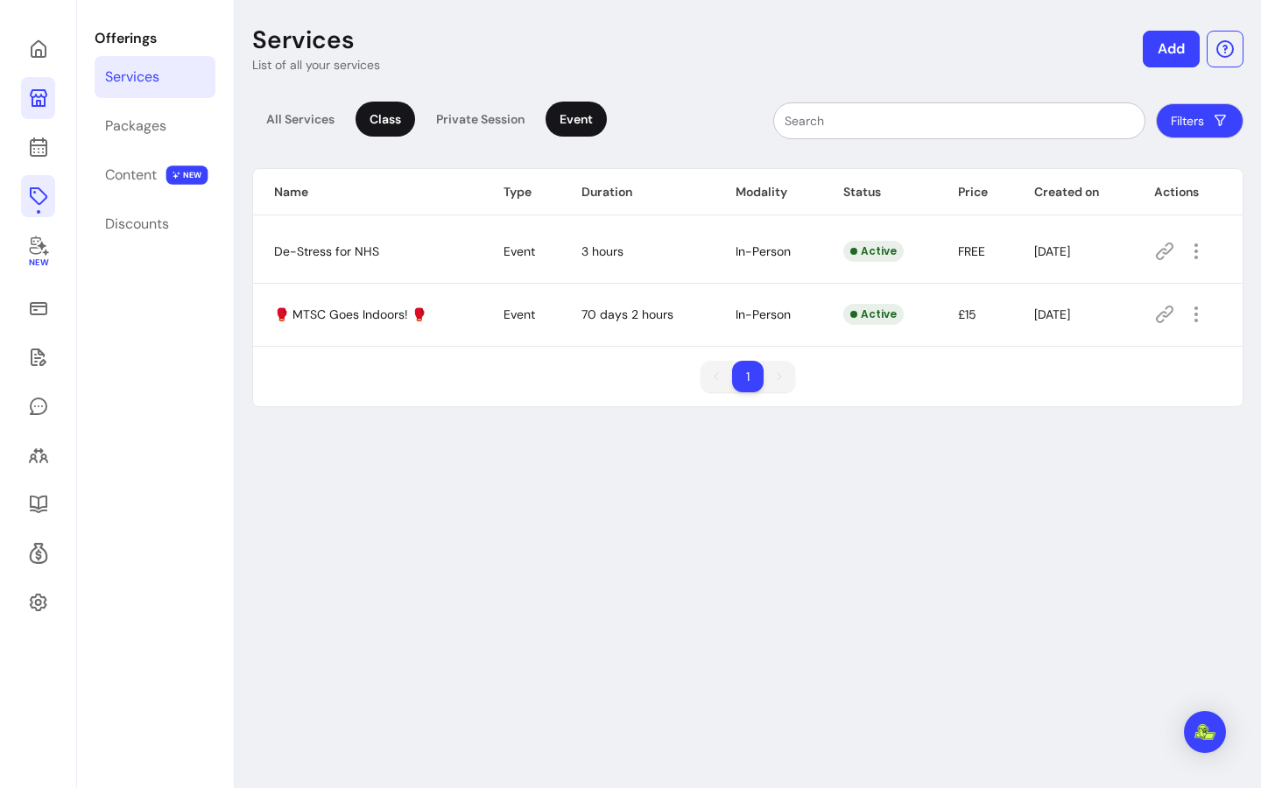
click at [409, 114] on div "Class" at bounding box center [386, 119] width 60 height 35
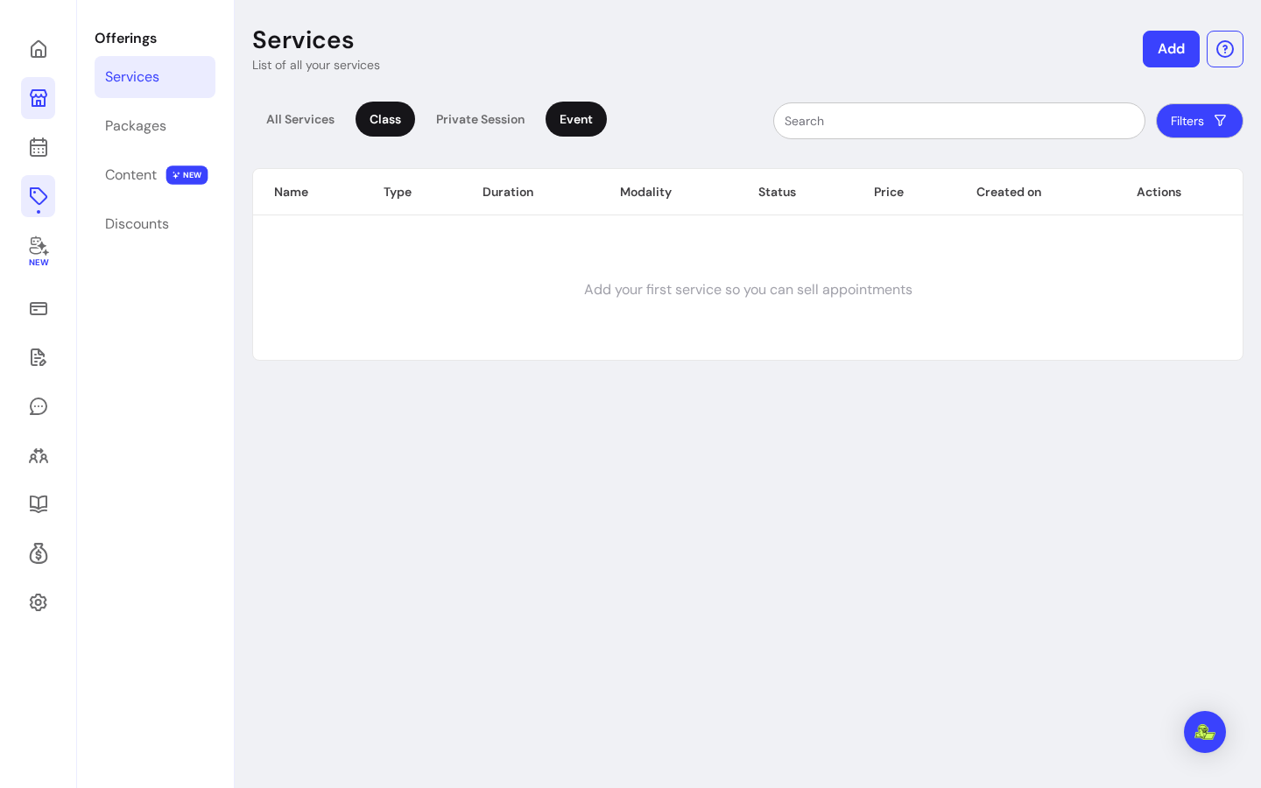
click at [585, 123] on div "Event" at bounding box center [576, 119] width 61 height 35
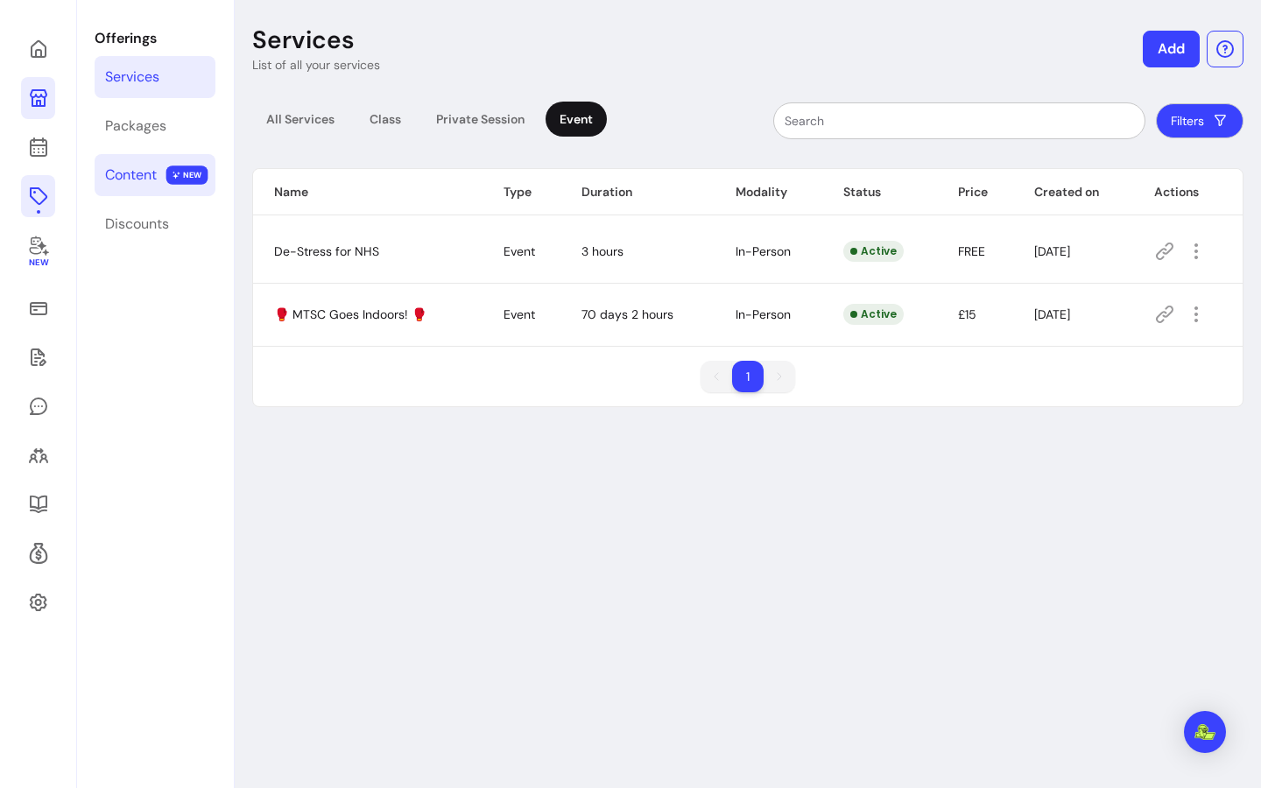
click at [125, 187] on link "Content NEW" at bounding box center [155, 175] width 121 height 42
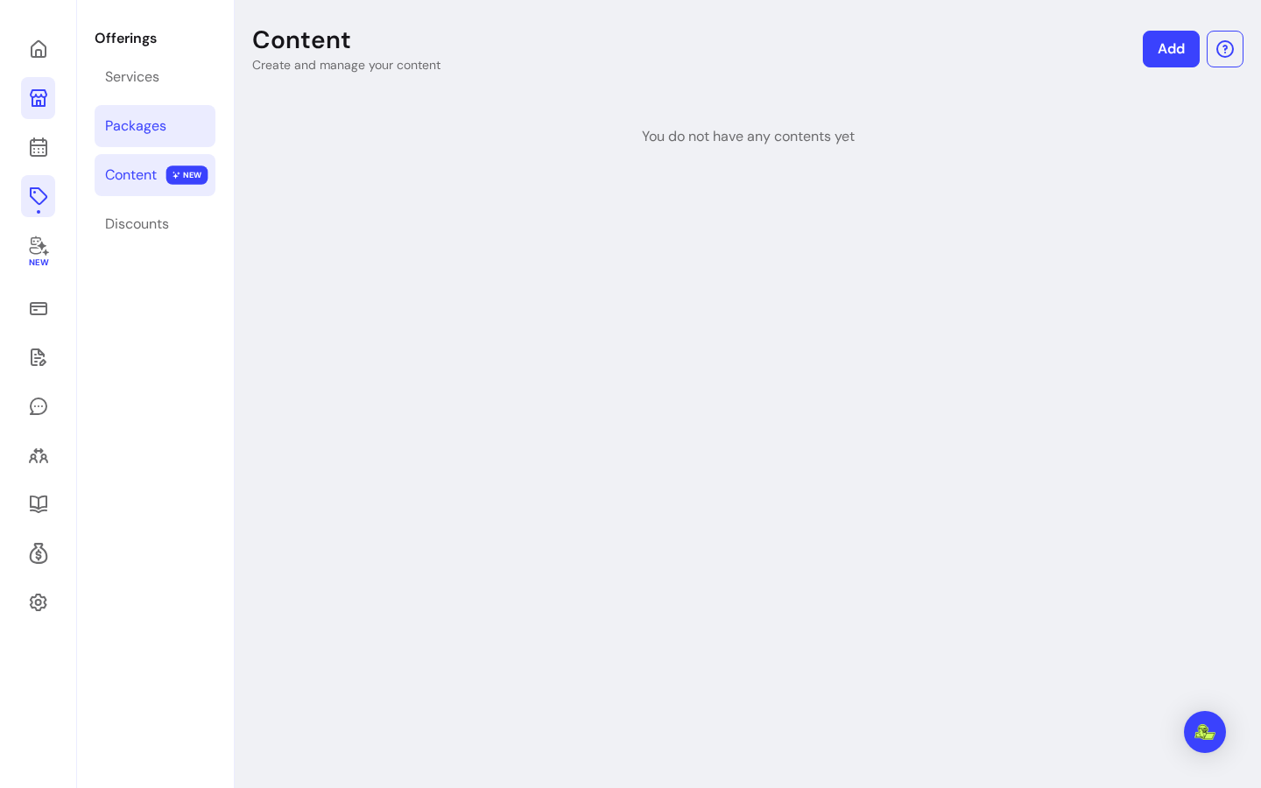
click at [155, 138] on link "Packages" at bounding box center [155, 126] width 121 height 42
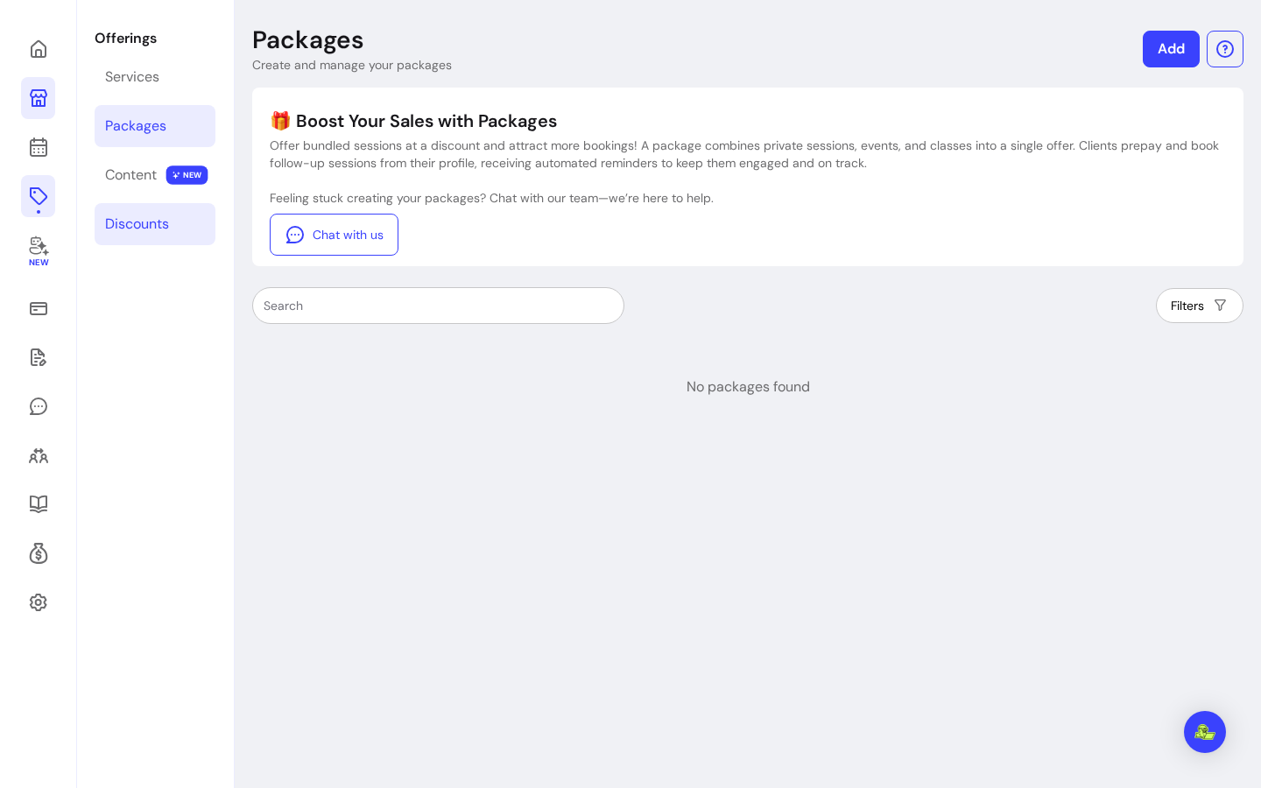
click at [159, 229] on div "Discounts" at bounding box center [137, 224] width 64 height 21
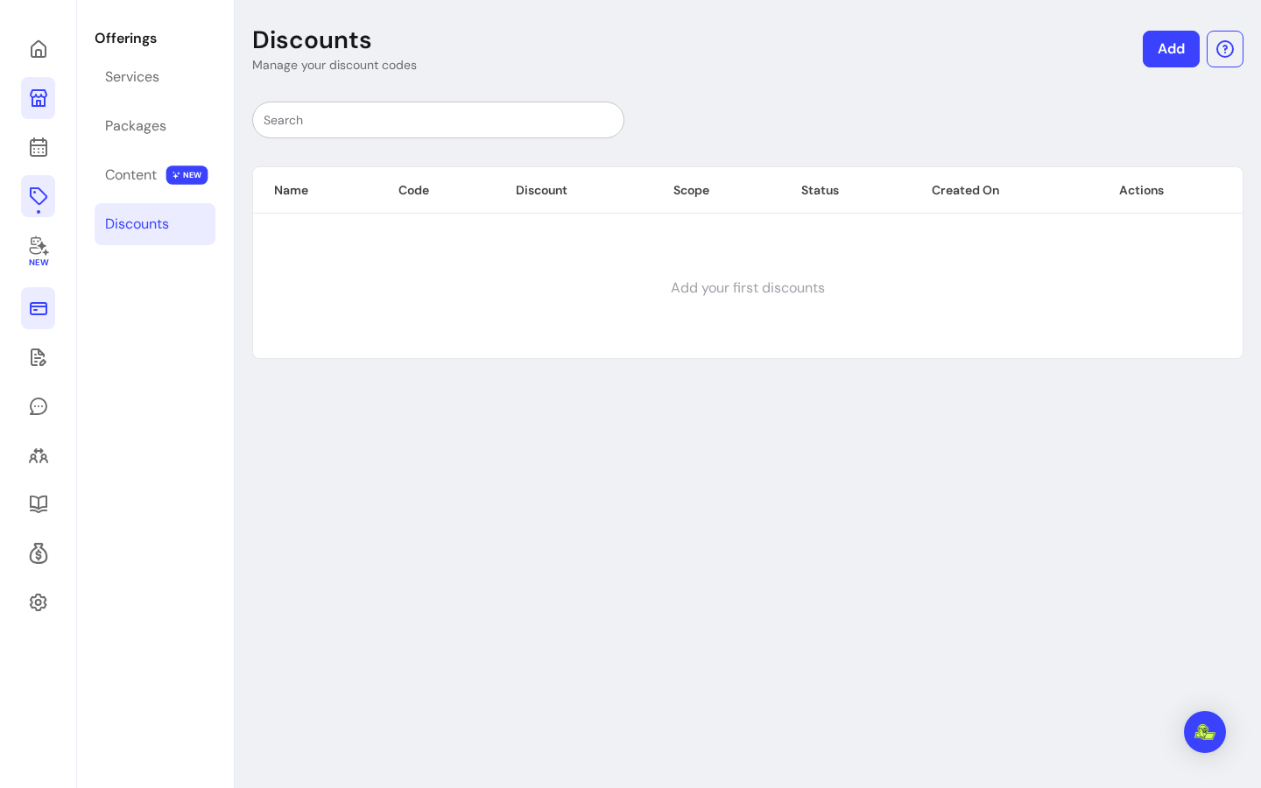
click at [28, 308] on icon at bounding box center [38, 308] width 21 height 21
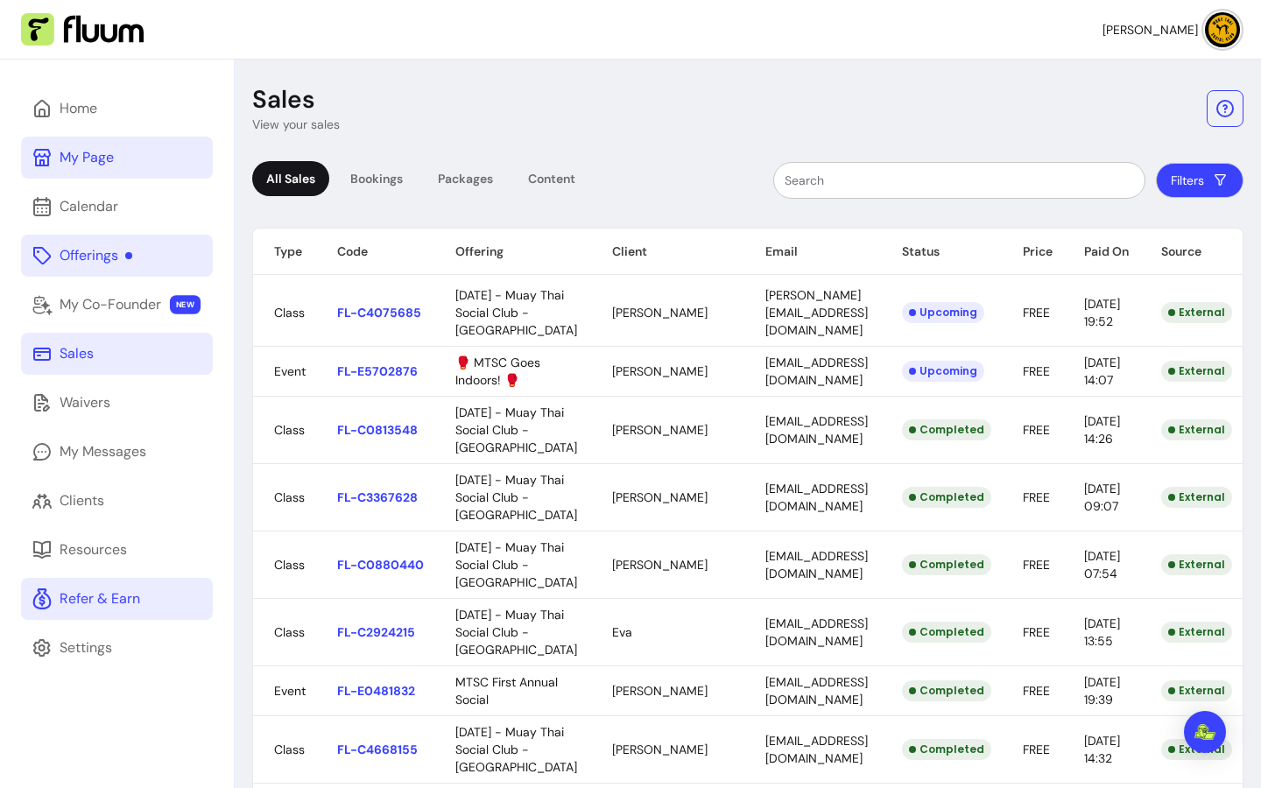
click at [147, 595] on link "Refer & Earn" at bounding box center [117, 599] width 192 height 42
